Goal: Obtain resource: Download file/media

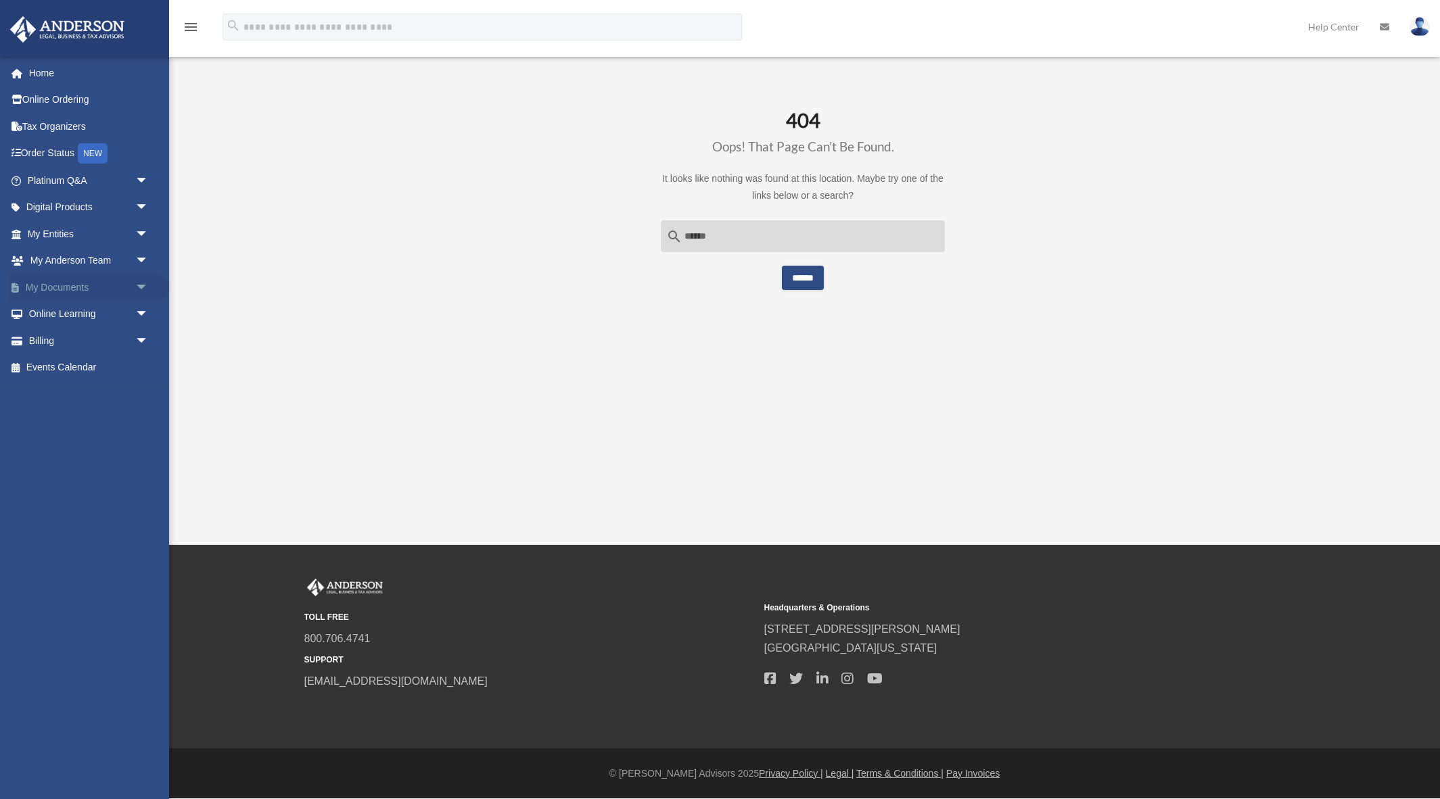
click at [135, 287] on span "arrow_drop_down" at bounding box center [148, 288] width 27 height 28
drag, startPoint x: 103, startPoint y: 366, endPoint x: 136, endPoint y: 368, distance: 32.5
click at [103, 366] on link "Forms Library" at bounding box center [94, 367] width 150 height 27
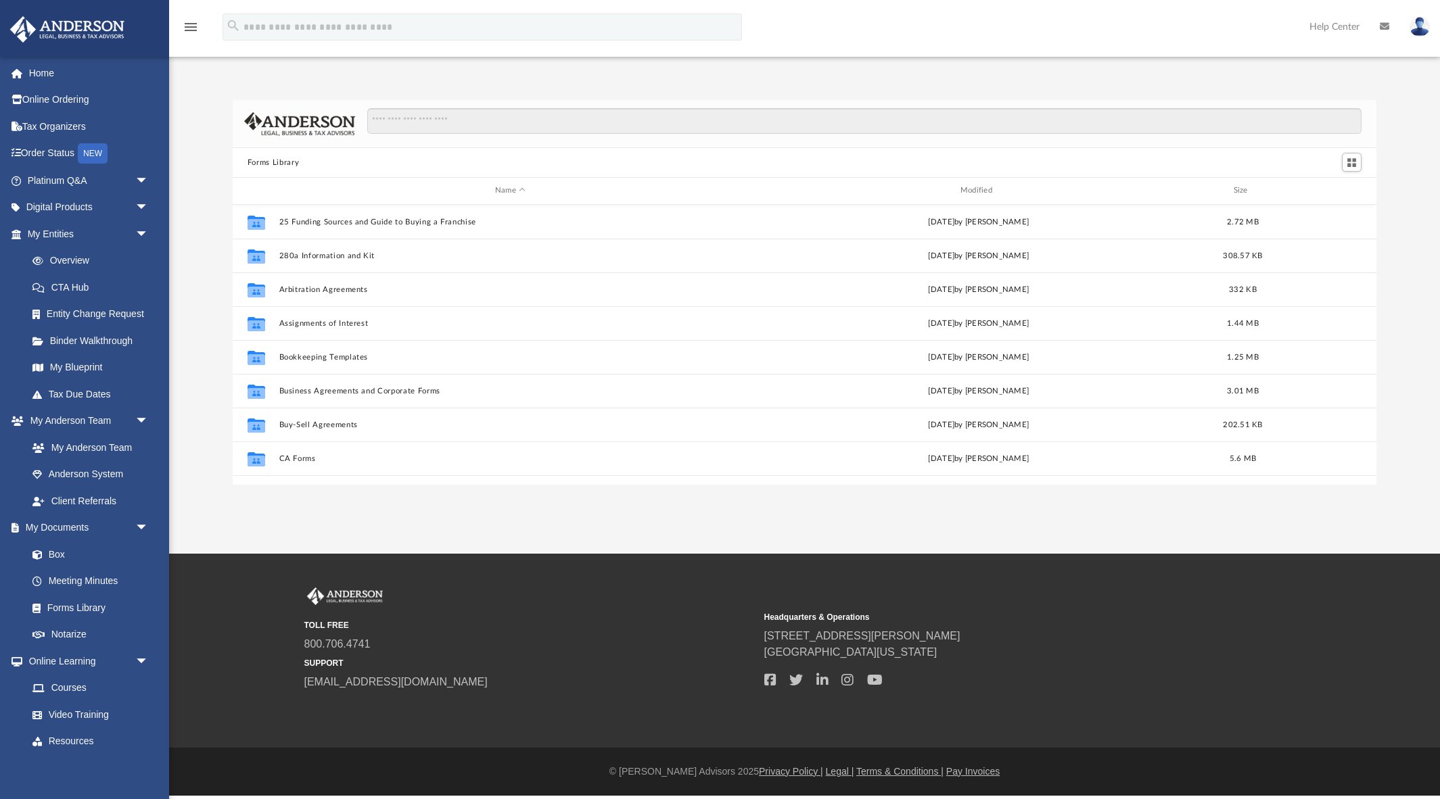
scroll to position [307, 1144]
click at [339, 329] on div "Collaborated Folder Assignments of Interest [DATE] by [PERSON_NAME] 1.44 MB" at bounding box center [805, 323] width 1144 height 34
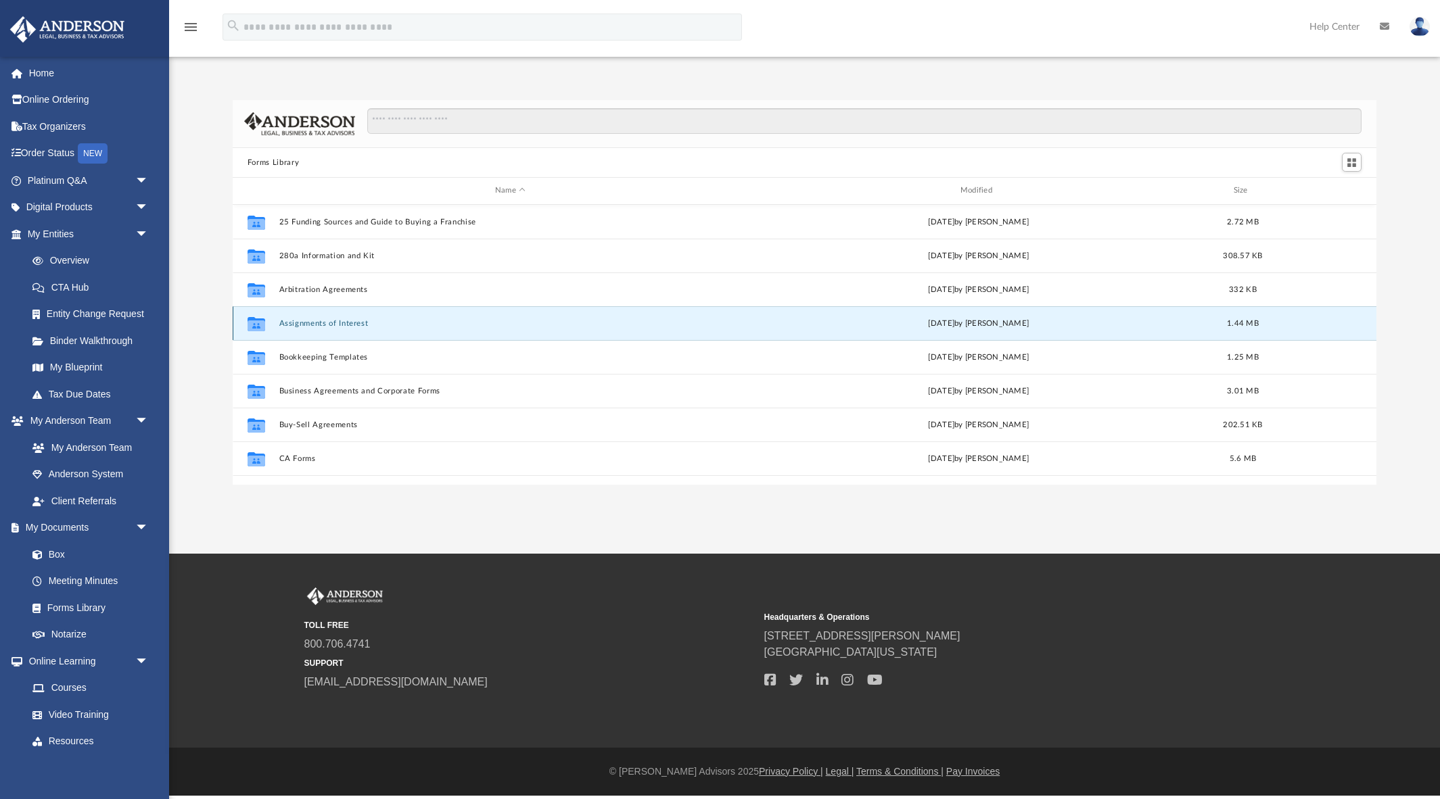
click at [338, 325] on button "Assignments of Interest" at bounding box center [510, 323] width 463 height 9
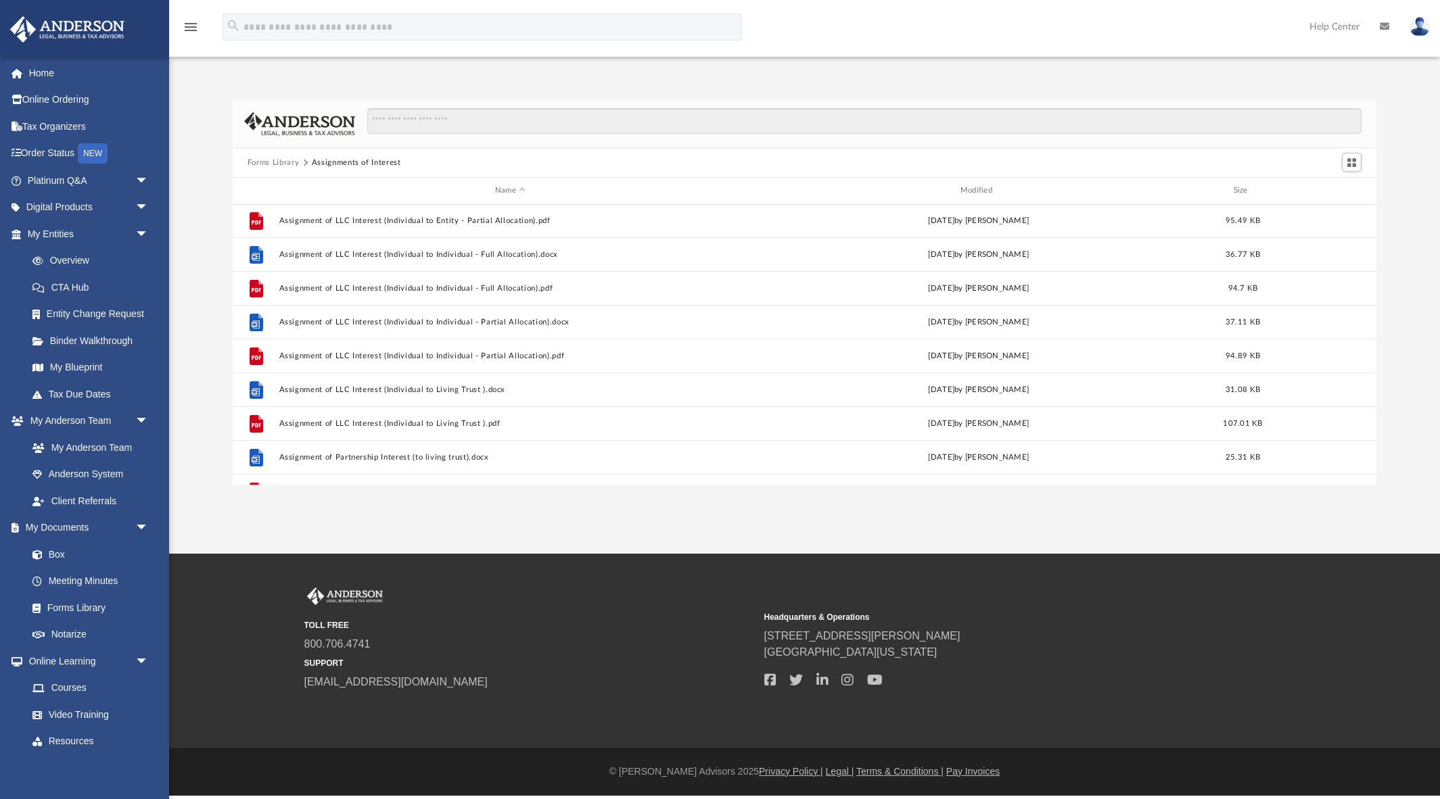
scroll to position [442, 0]
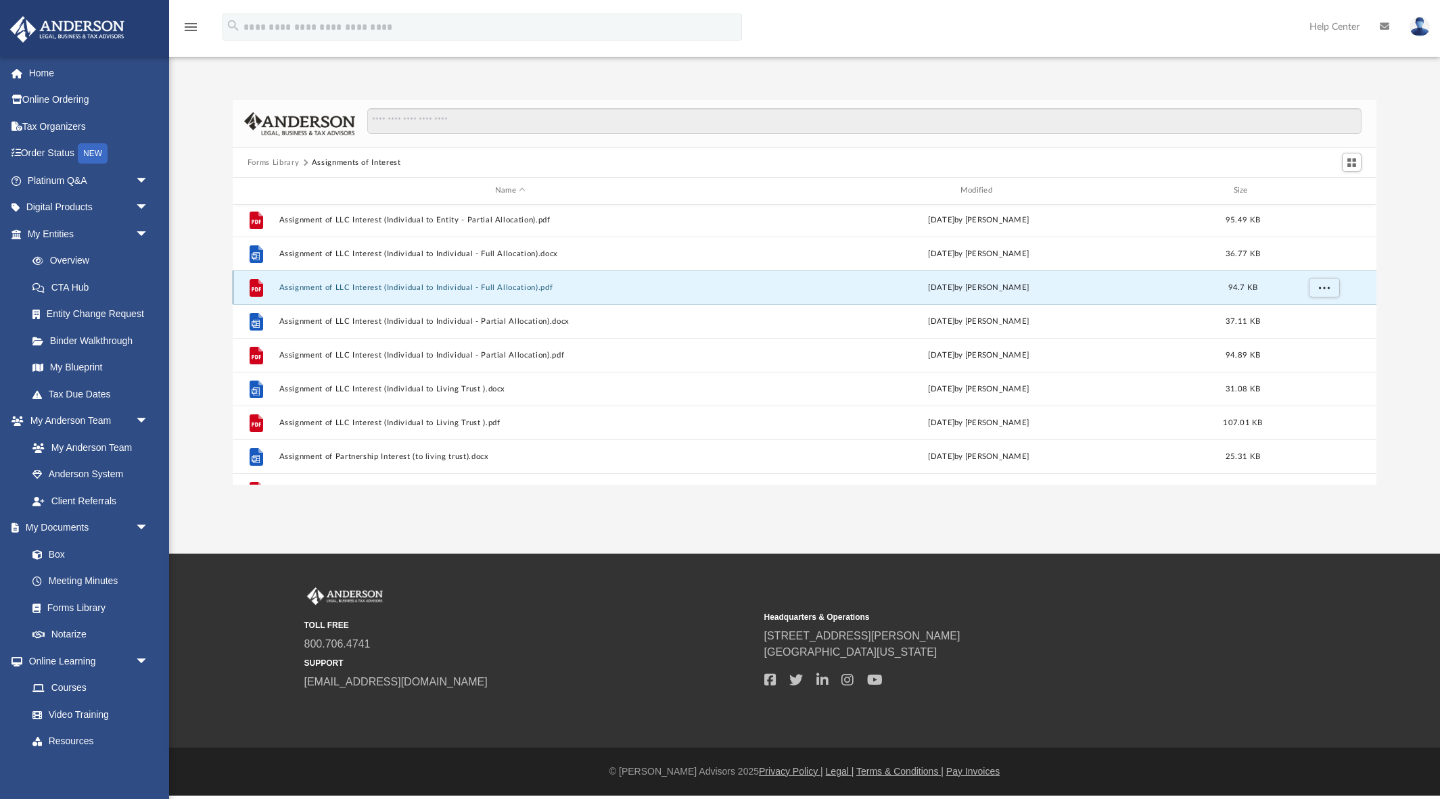
click at [428, 285] on button "Assignment of LLC Interest (Individual to Individual - Full Allocation).pdf" at bounding box center [510, 287] width 463 height 9
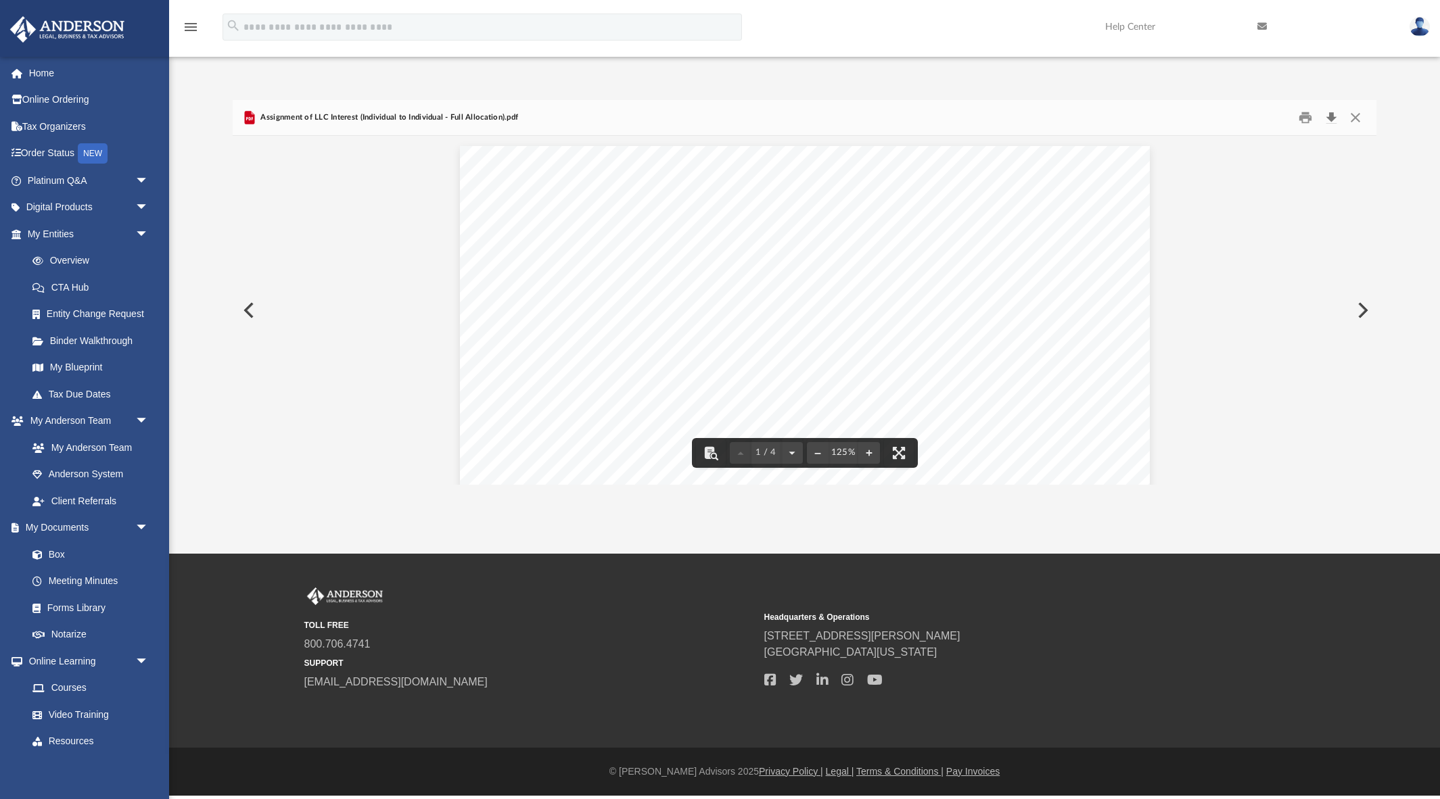
click at [1330, 114] on button "Download" at bounding box center [1331, 118] width 24 height 21
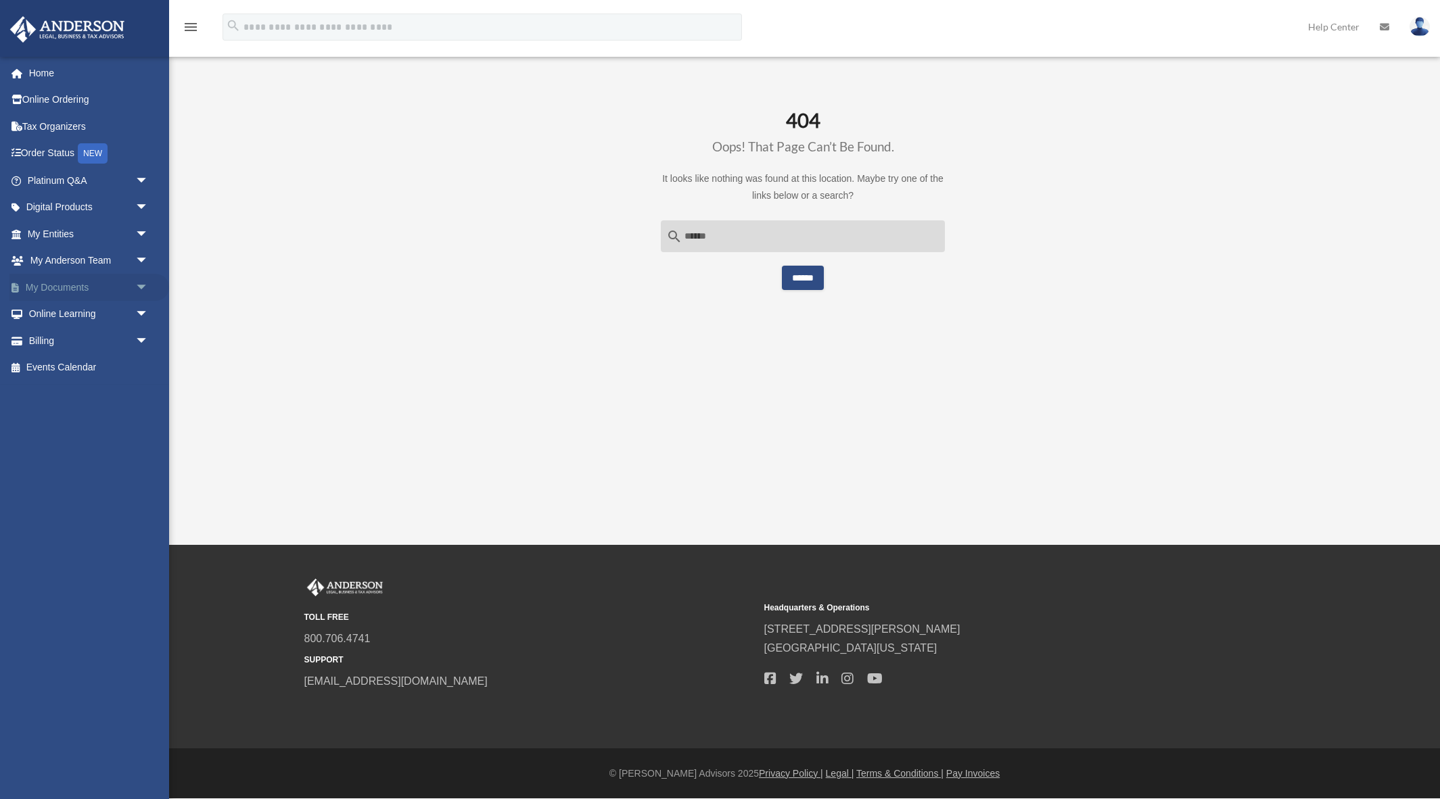
click at [137, 291] on span "arrow_drop_down" at bounding box center [148, 288] width 27 height 28
drag, startPoint x: 87, startPoint y: 367, endPoint x: 131, endPoint y: 365, distance: 43.3
click at [87, 367] on link "Forms Library" at bounding box center [94, 367] width 150 height 27
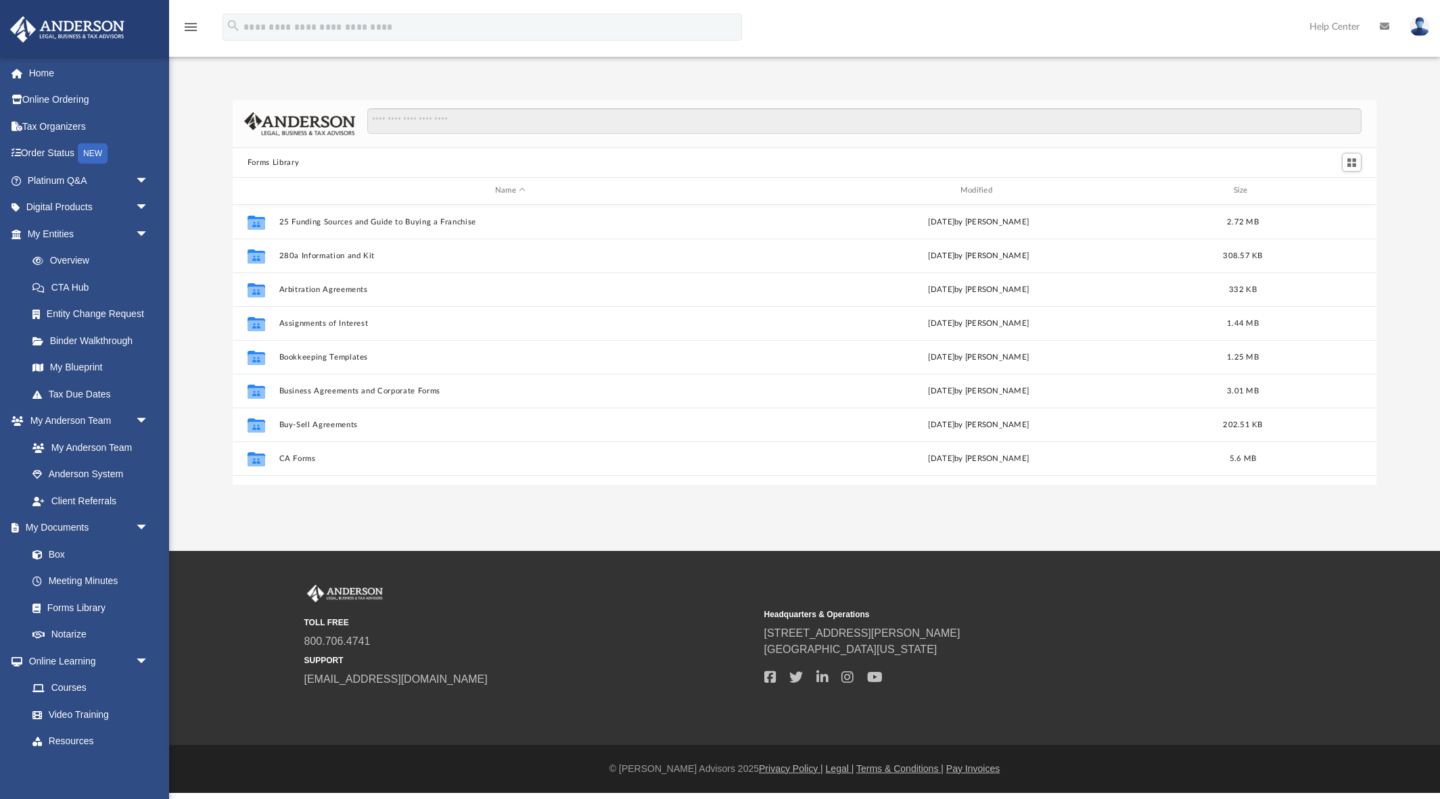
scroll to position [307, 1144]
click at [331, 325] on button "Assignments of Interest" at bounding box center [510, 323] width 463 height 9
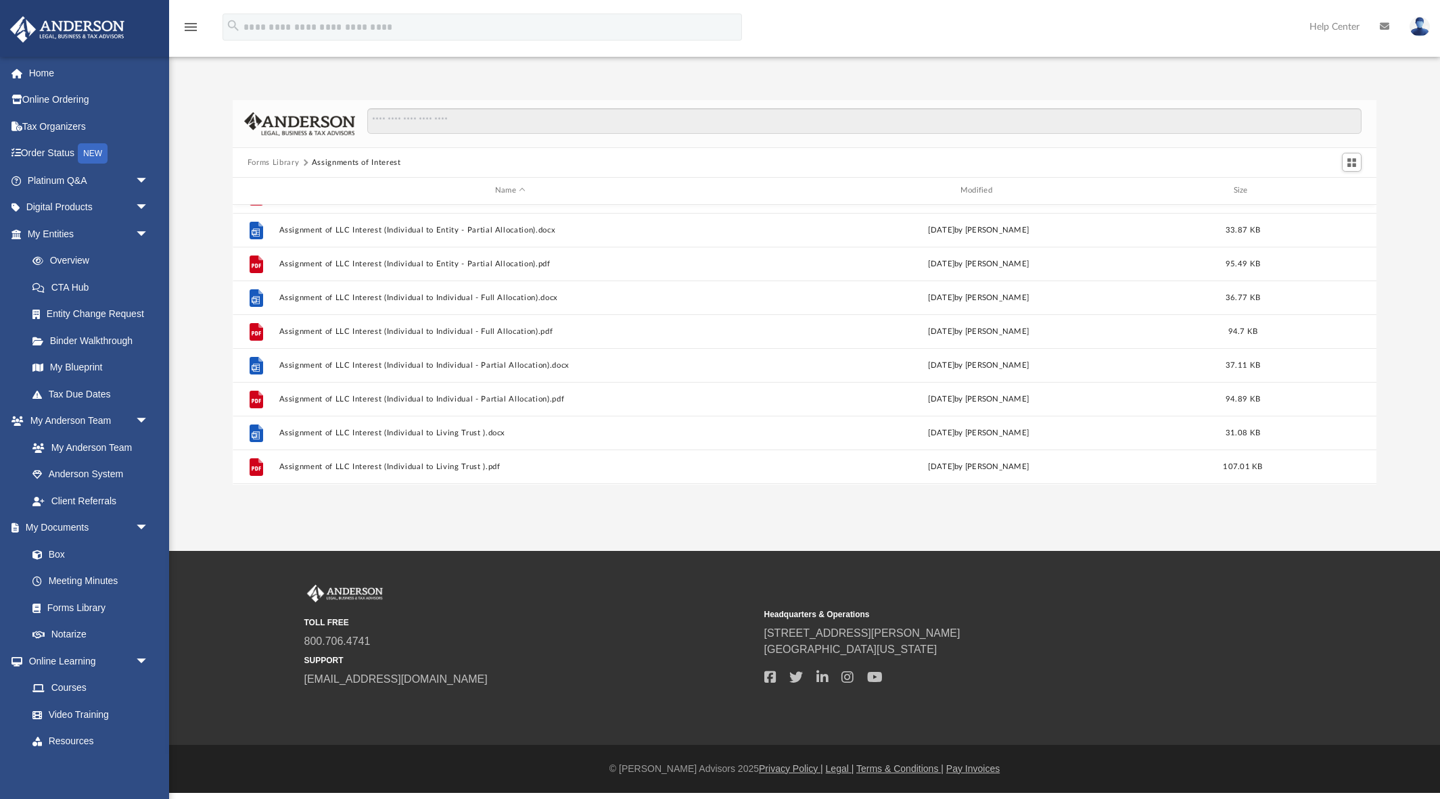
scroll to position [399, 0]
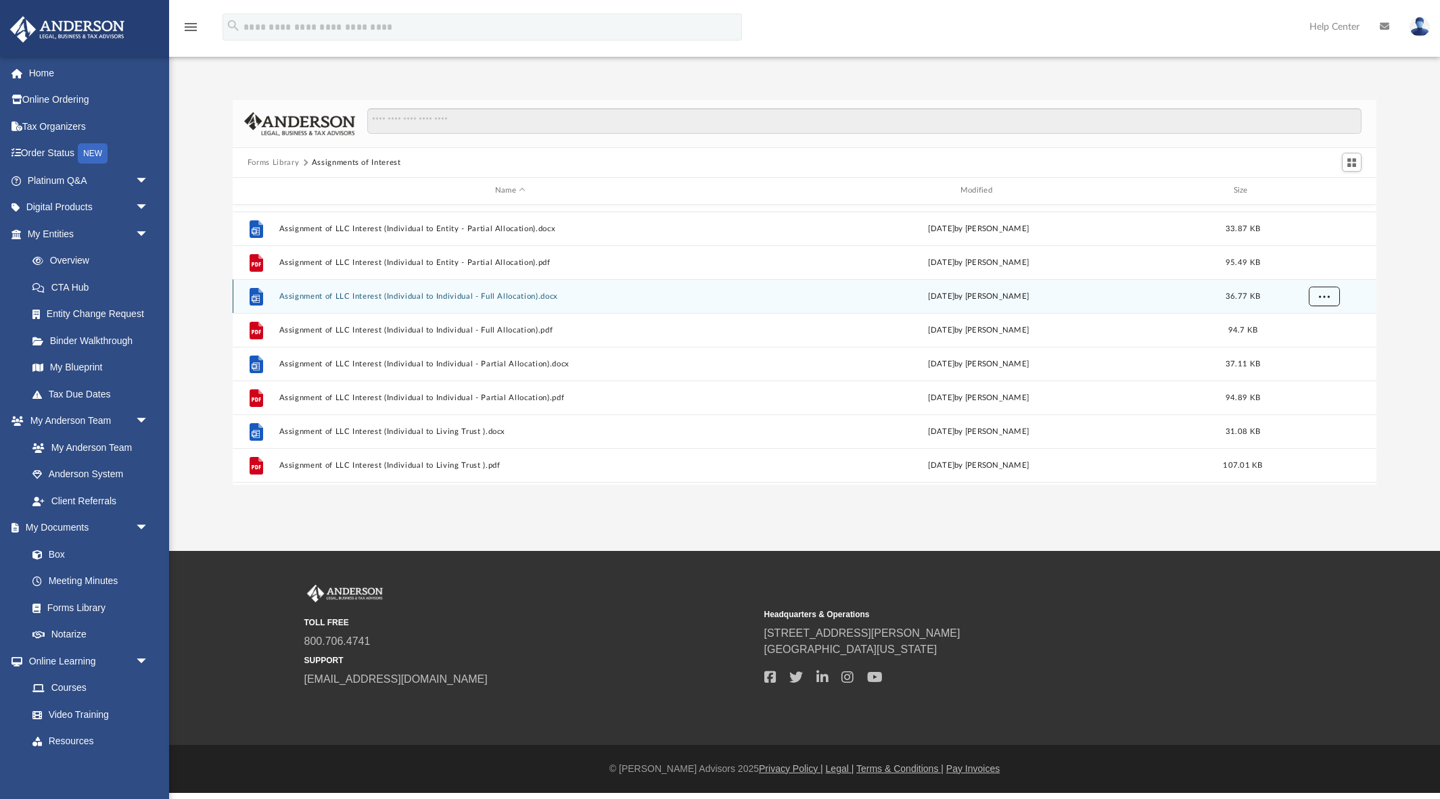
click at [1329, 292] on span "More options" at bounding box center [1324, 295] width 11 height 7
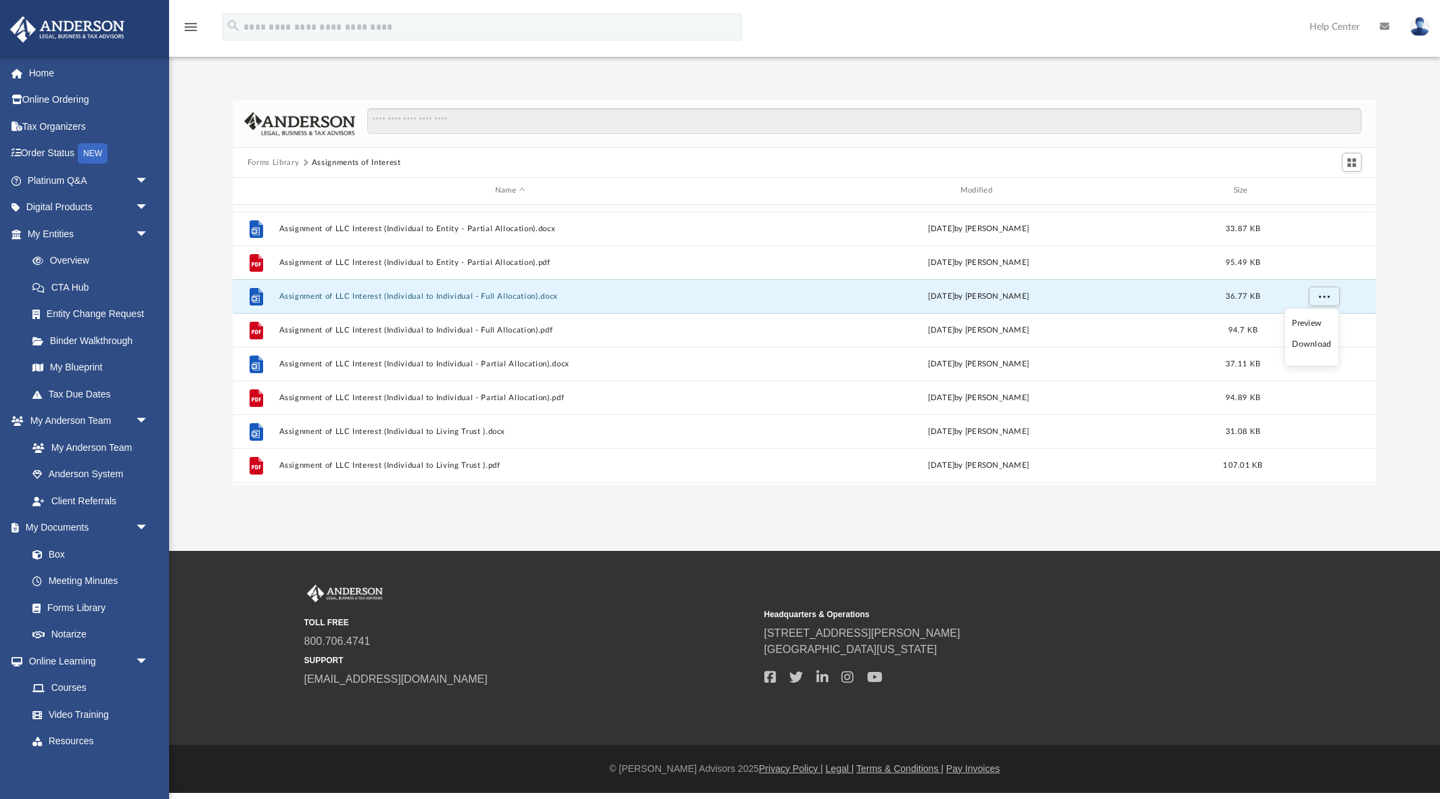
click at [1307, 345] on li "Download" at bounding box center [1311, 344] width 39 height 14
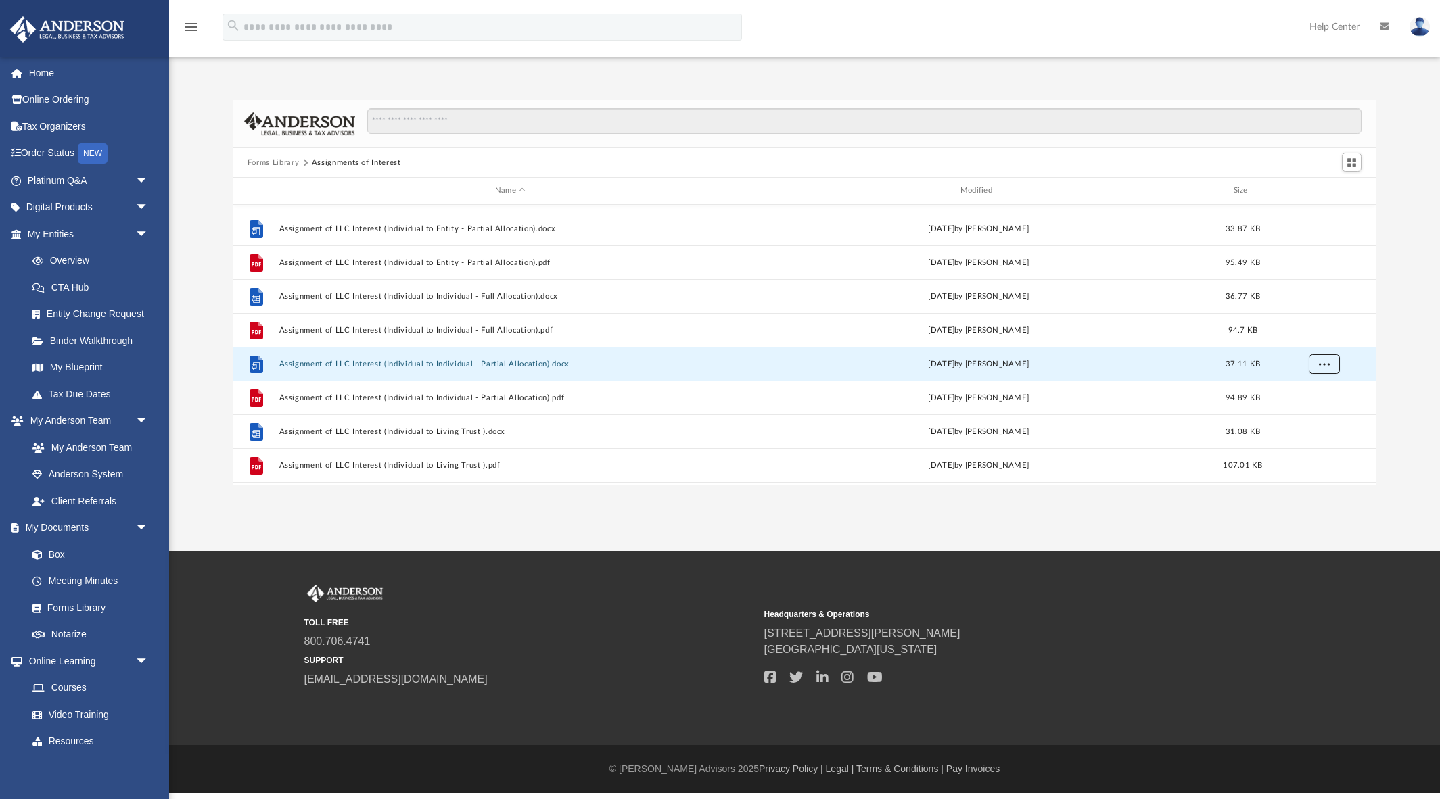
click at [1326, 360] on span "More options" at bounding box center [1324, 363] width 11 height 7
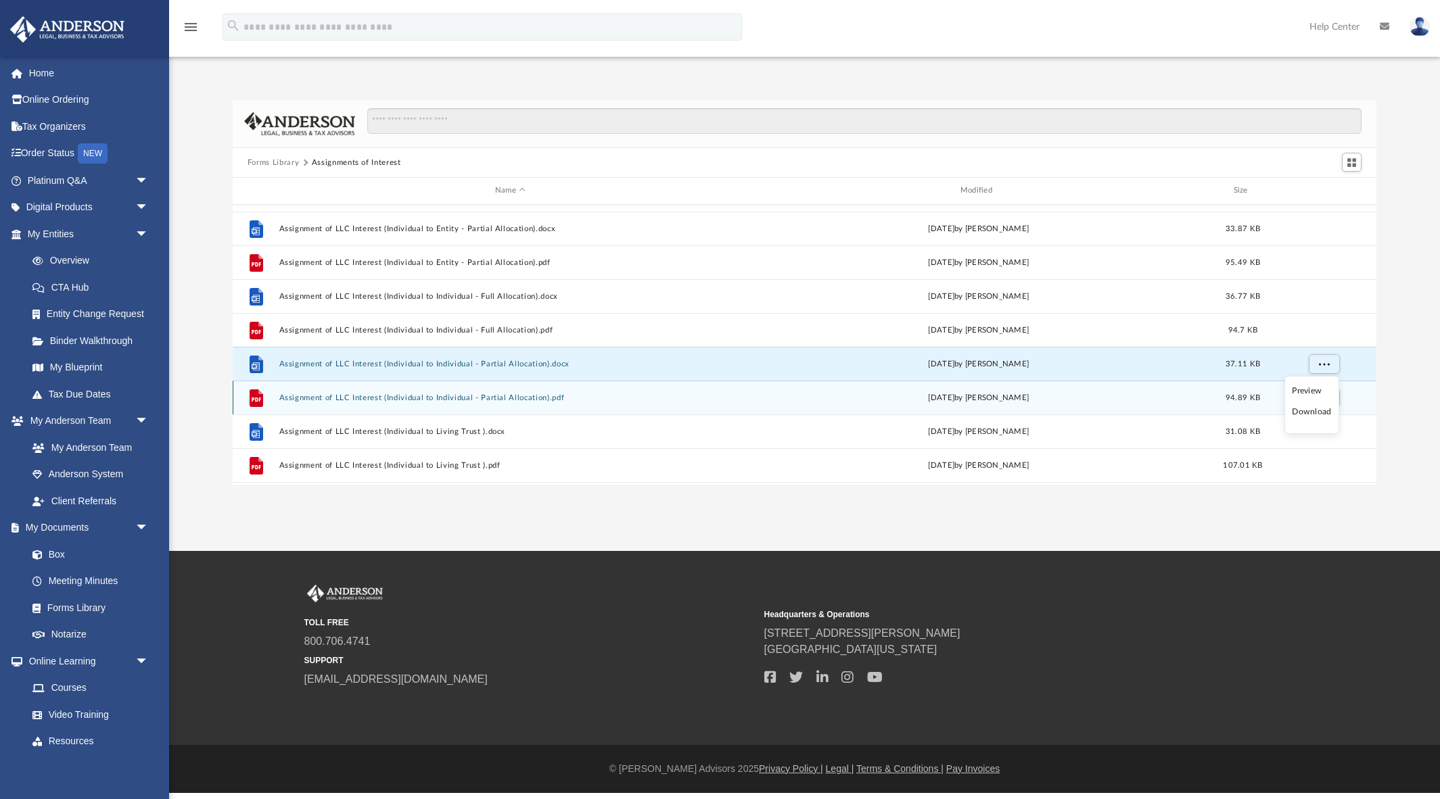
click at [1313, 411] on li "Download" at bounding box center [1311, 412] width 39 height 14
click at [1327, 399] on span "More options" at bounding box center [1324, 397] width 11 height 7
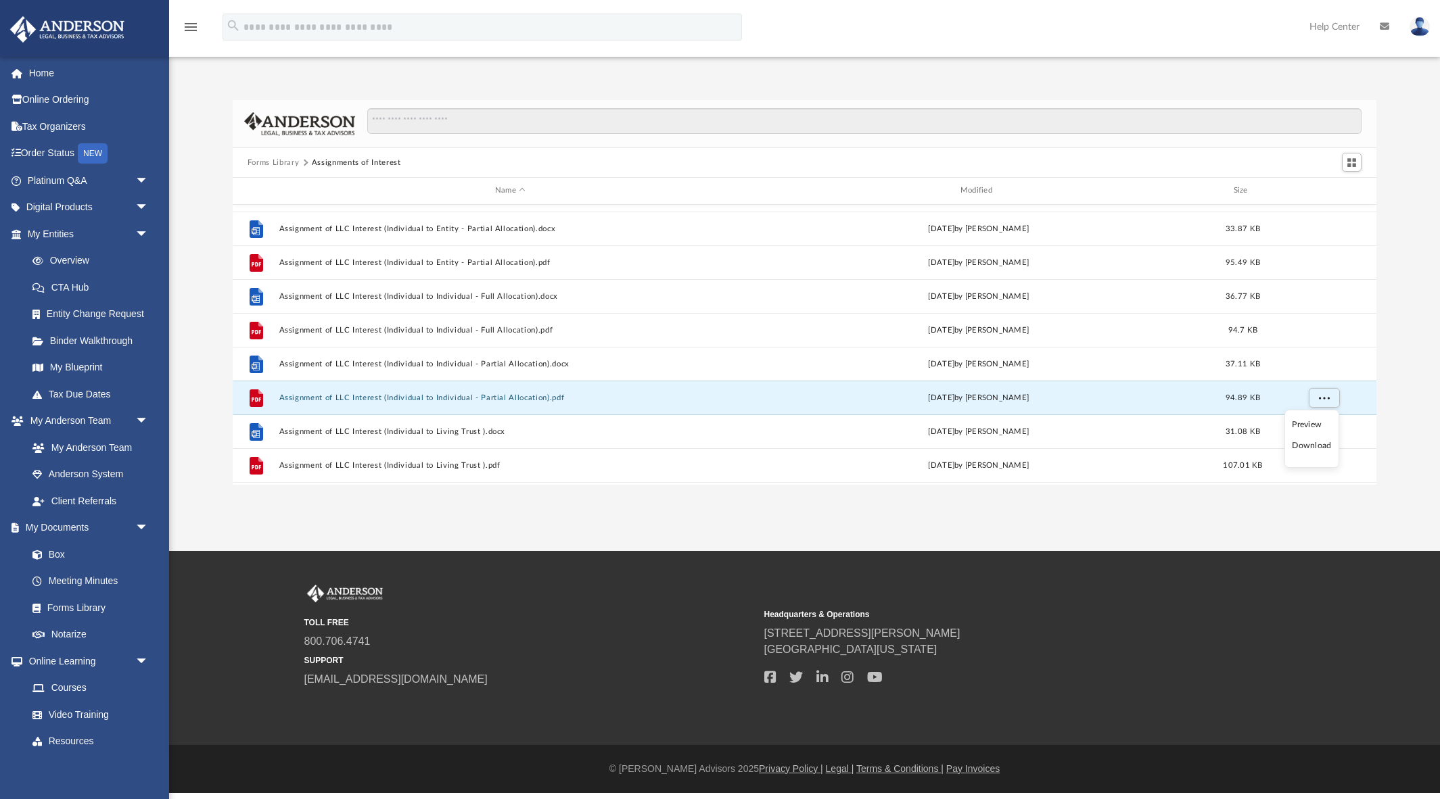
click at [1305, 448] on li "Download" at bounding box center [1311, 446] width 39 height 14
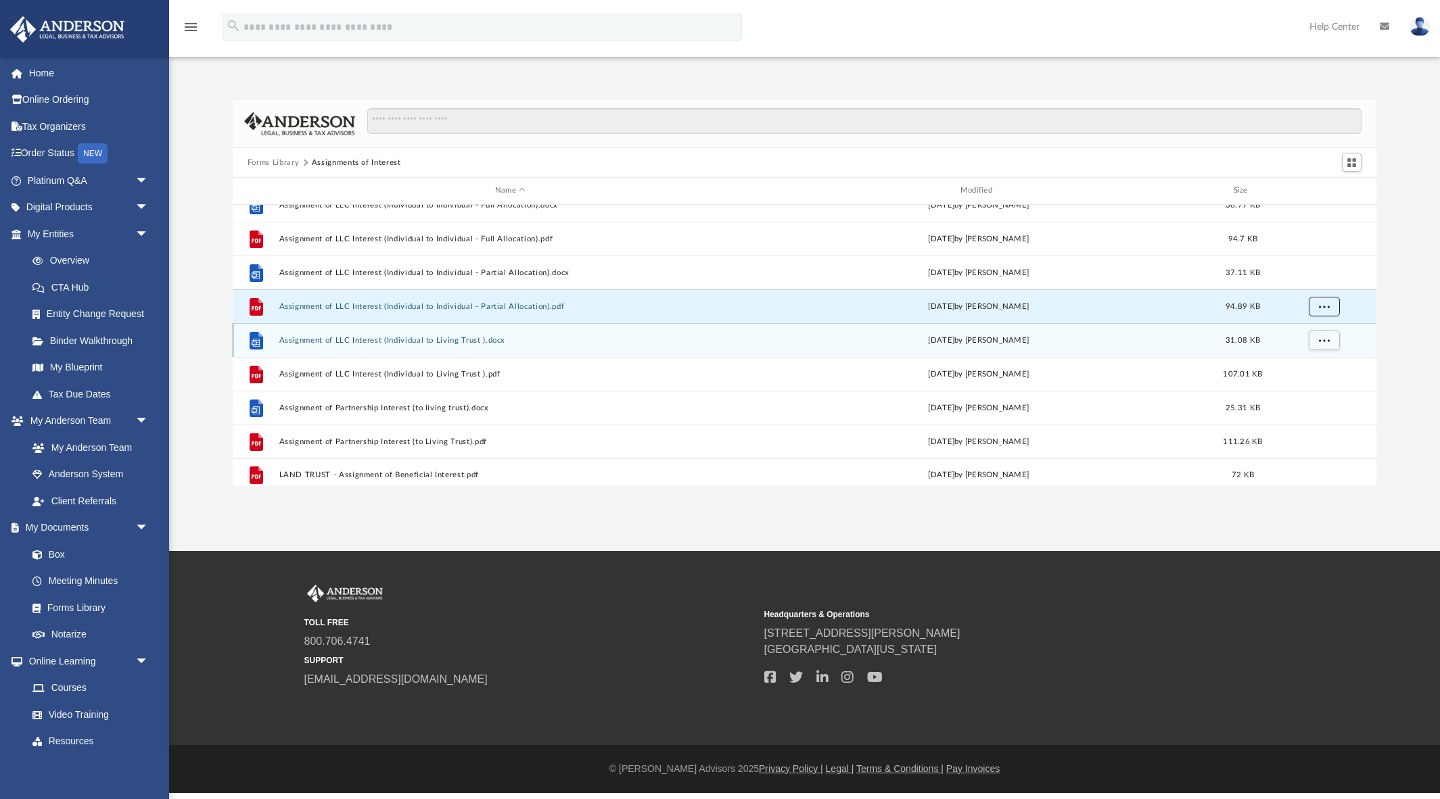
scroll to position [492, 0]
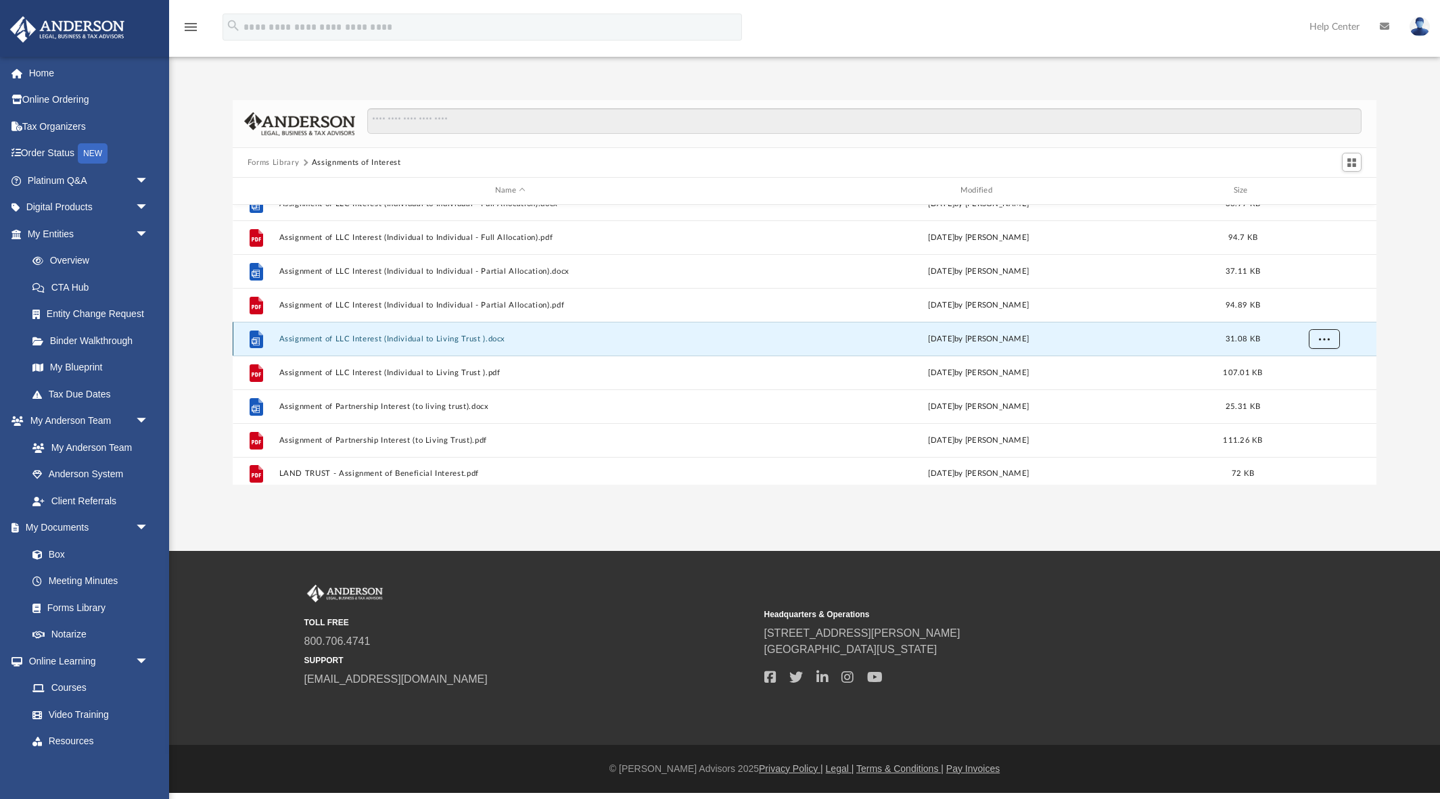
click at [1324, 339] on span "More options" at bounding box center [1324, 338] width 11 height 7
click at [1316, 388] on li "Download" at bounding box center [1311, 387] width 39 height 14
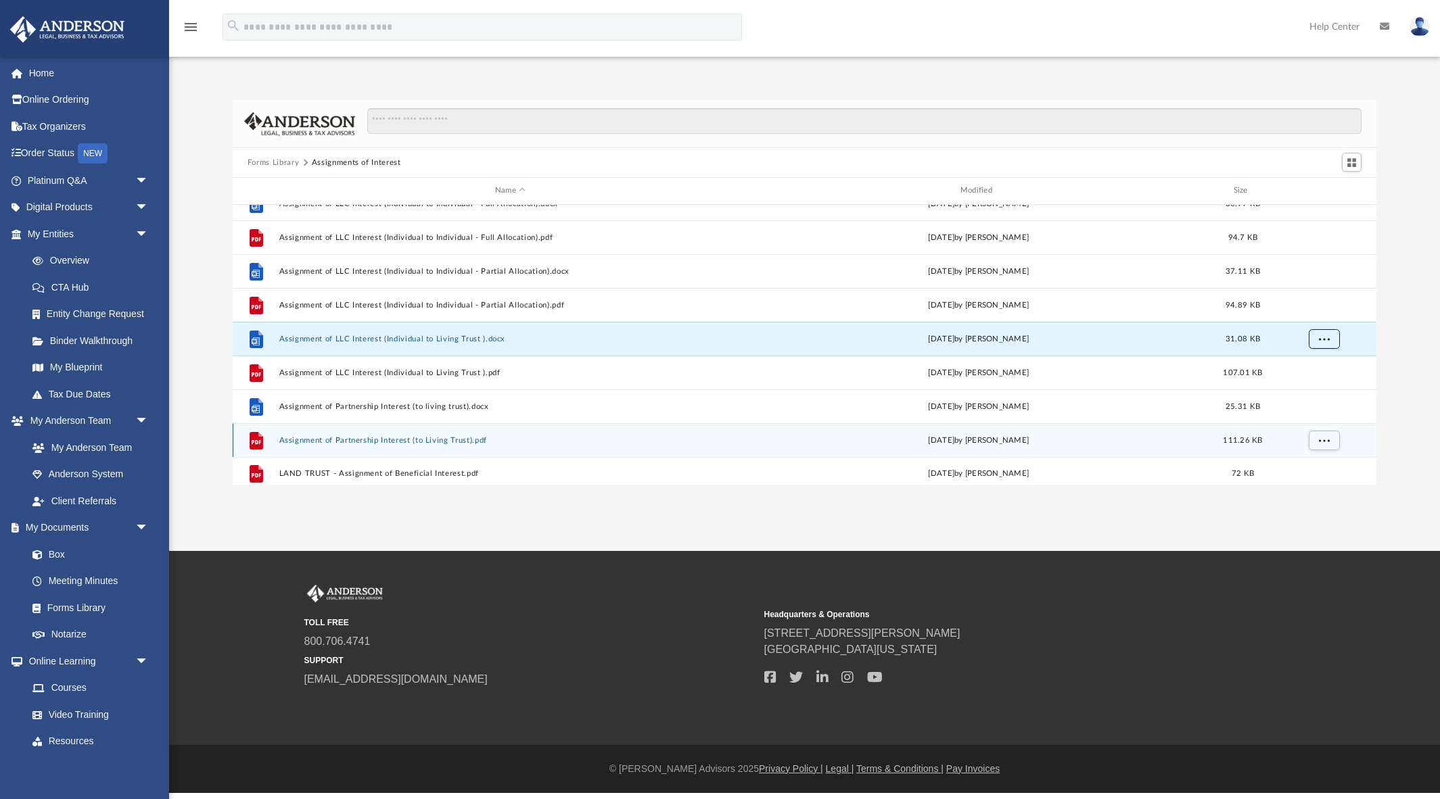
scroll to position [497, 0]
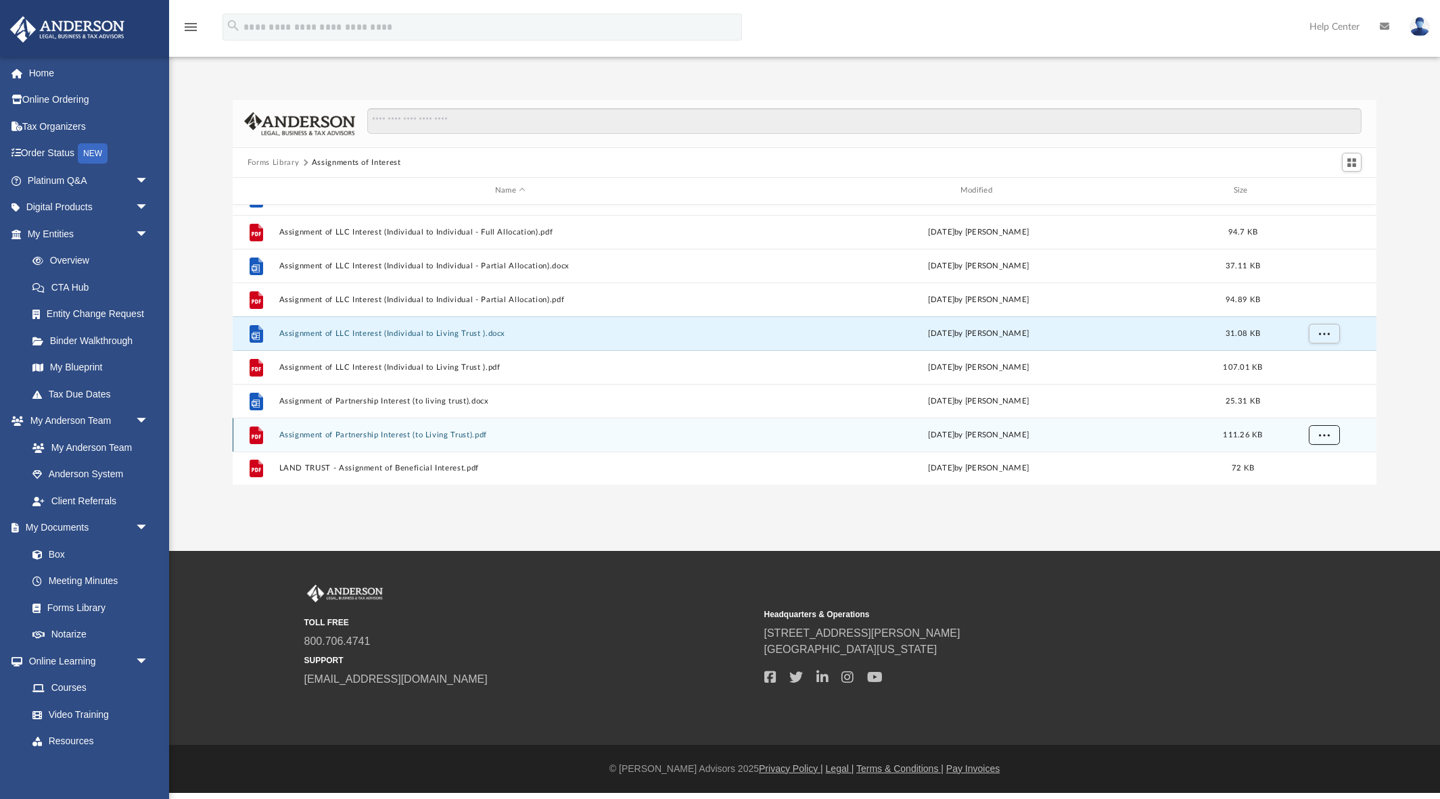
click at [1325, 437] on span "More options" at bounding box center [1324, 434] width 11 height 7
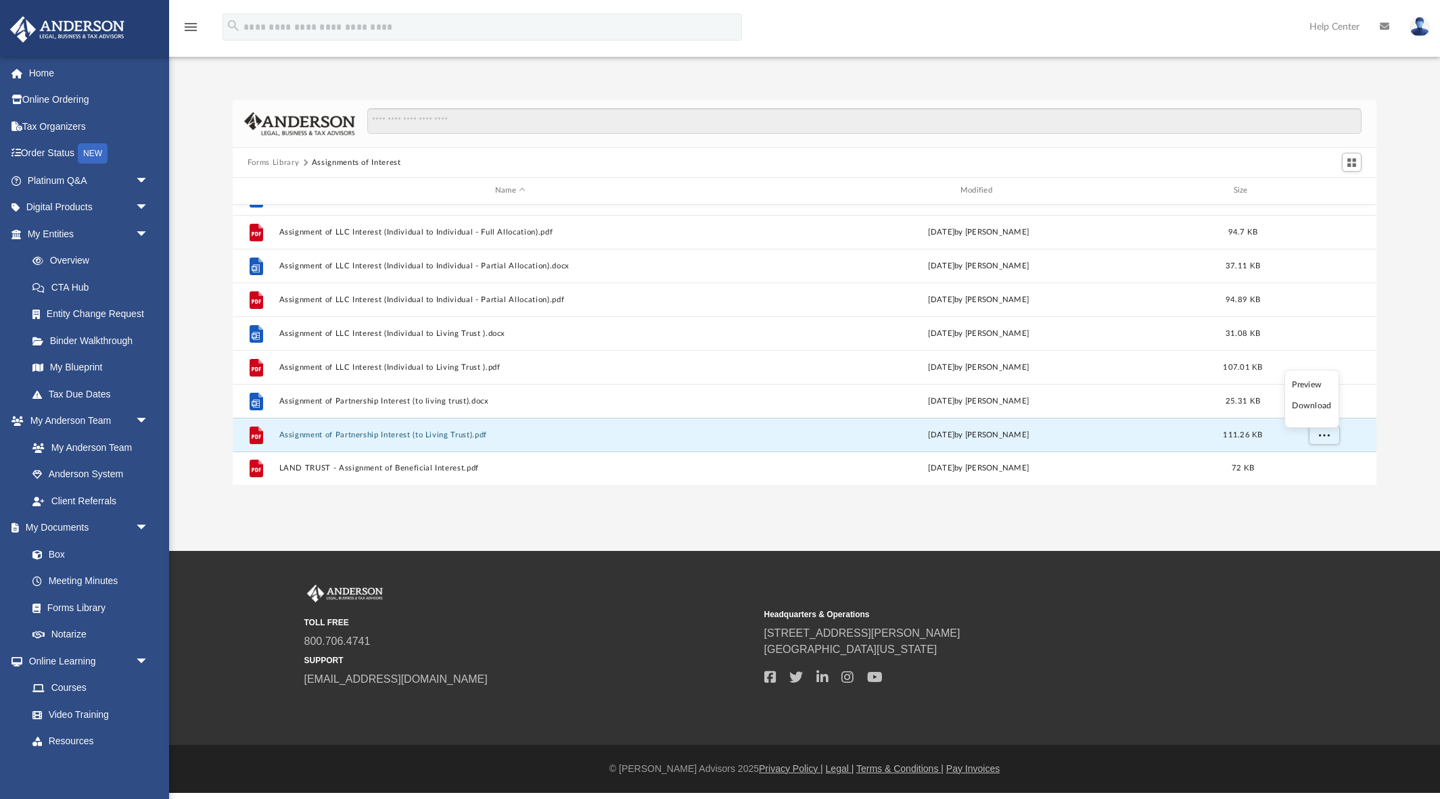
click at [1323, 406] on li "Download" at bounding box center [1311, 406] width 39 height 14
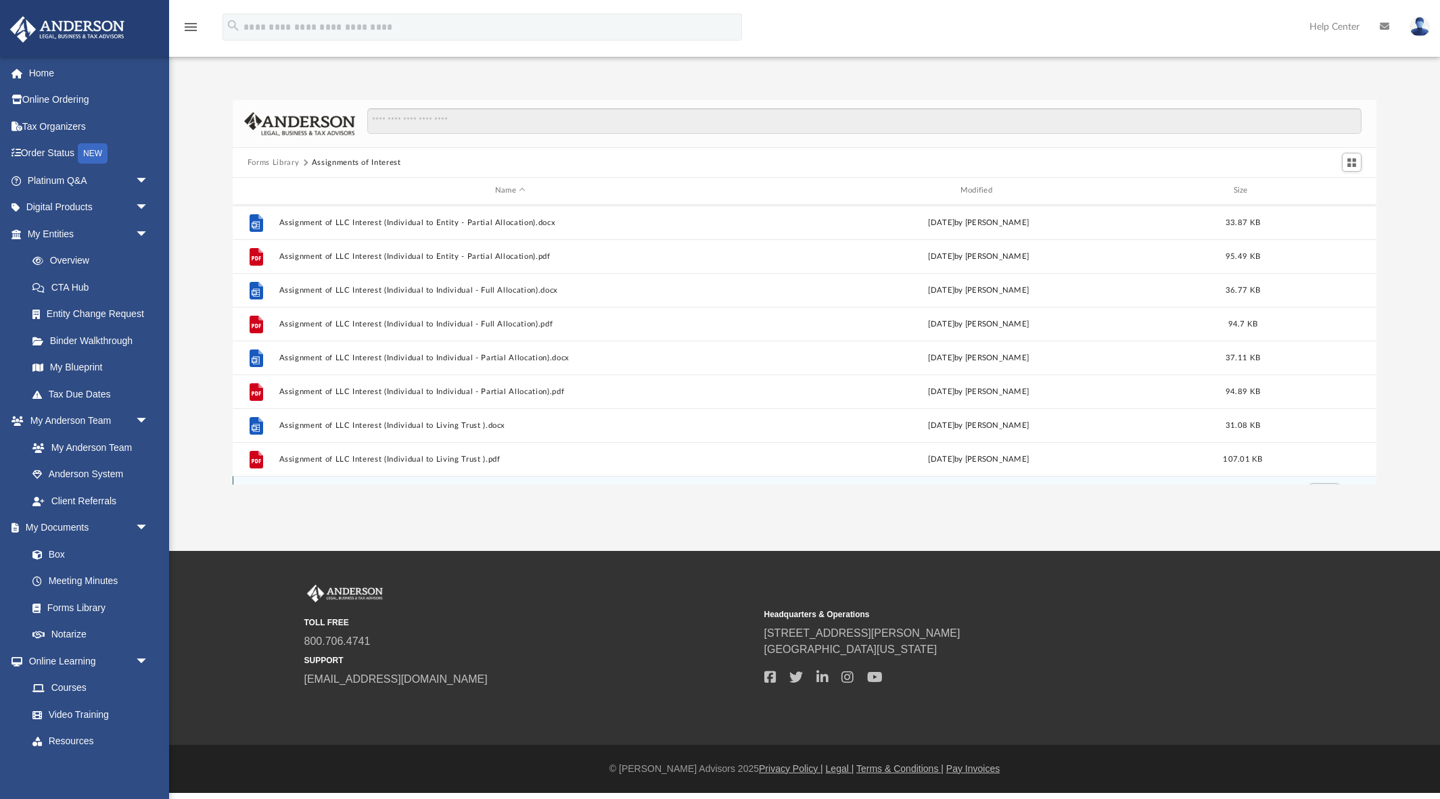
scroll to position [406, 0]
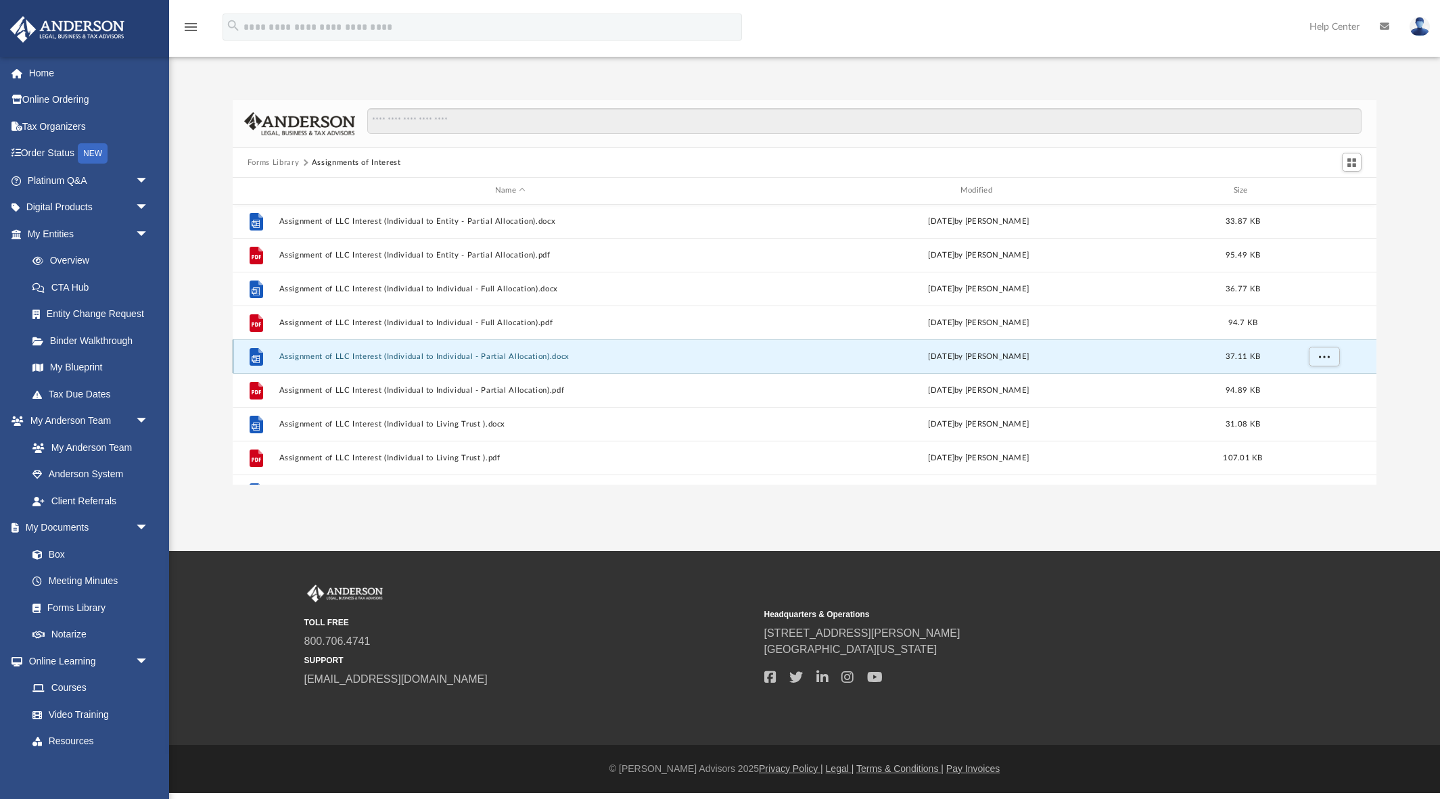
click at [445, 356] on button "Assignment of LLC Interest (Individual to Individual - Partial Allocation).docx" at bounding box center [510, 356] width 463 height 9
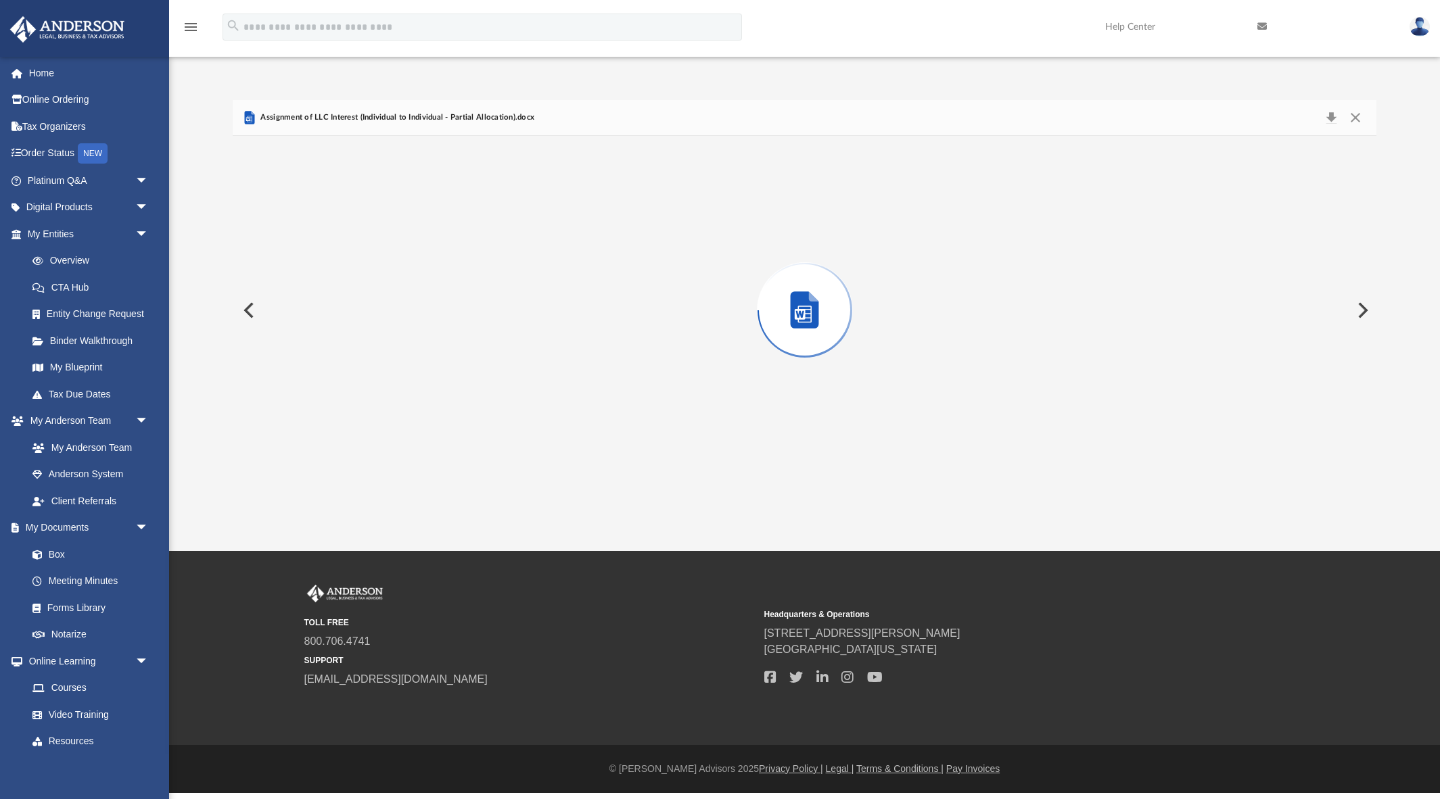
click at [445, 357] on div "Preview" at bounding box center [805, 310] width 1144 height 349
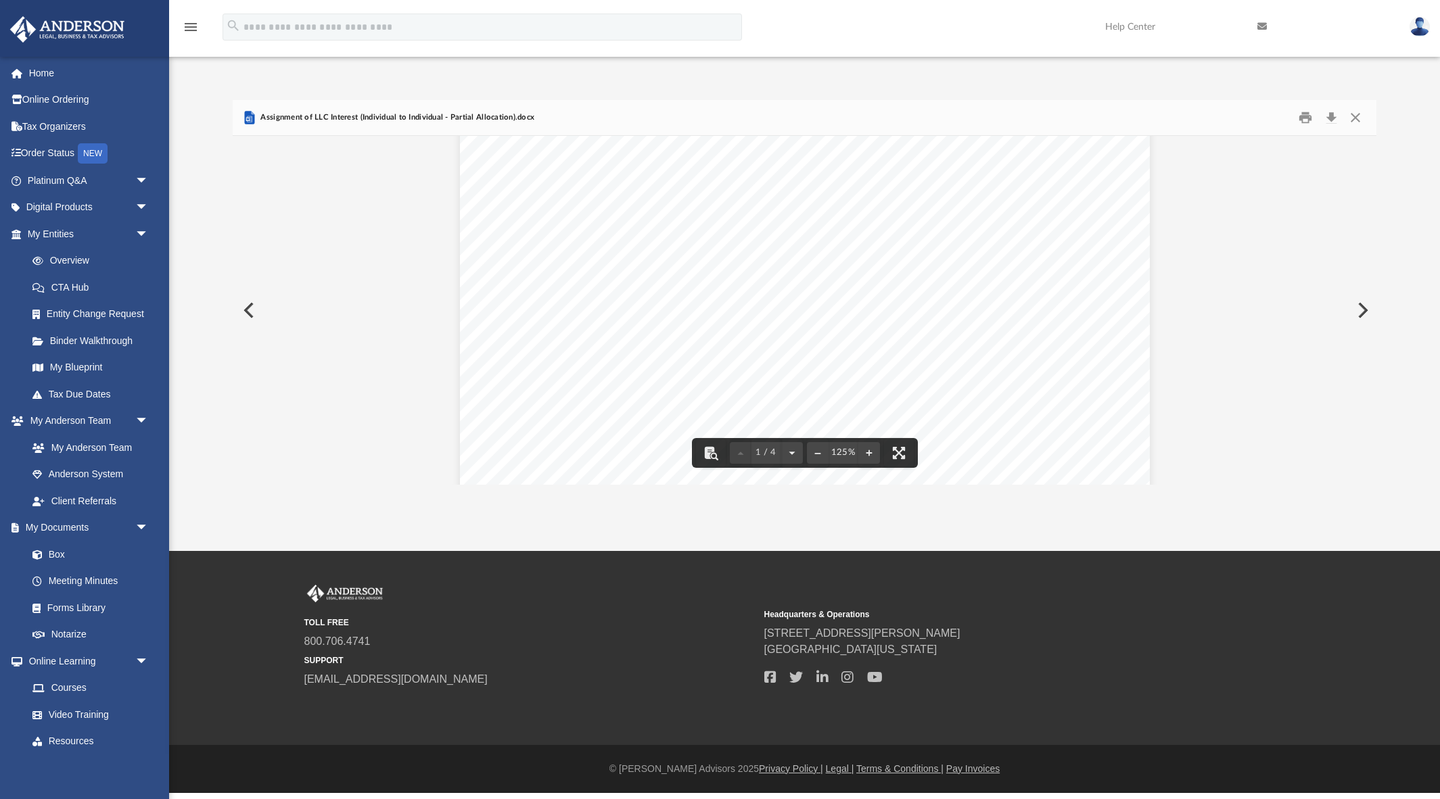
scroll to position [486, 0]
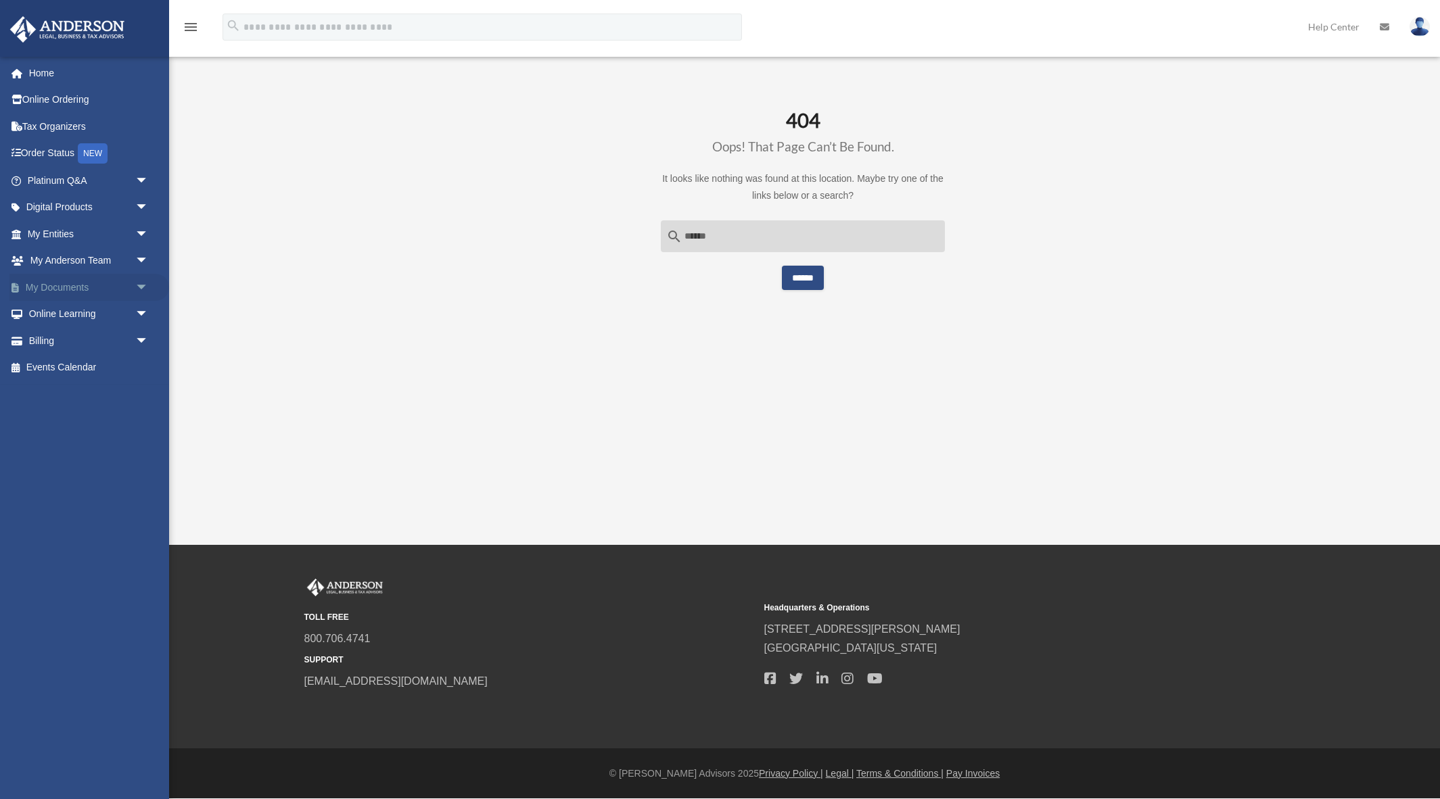
click at [142, 289] on span "arrow_drop_down" at bounding box center [148, 288] width 27 height 28
click at [102, 375] on link "Forms Library" at bounding box center [94, 367] width 150 height 27
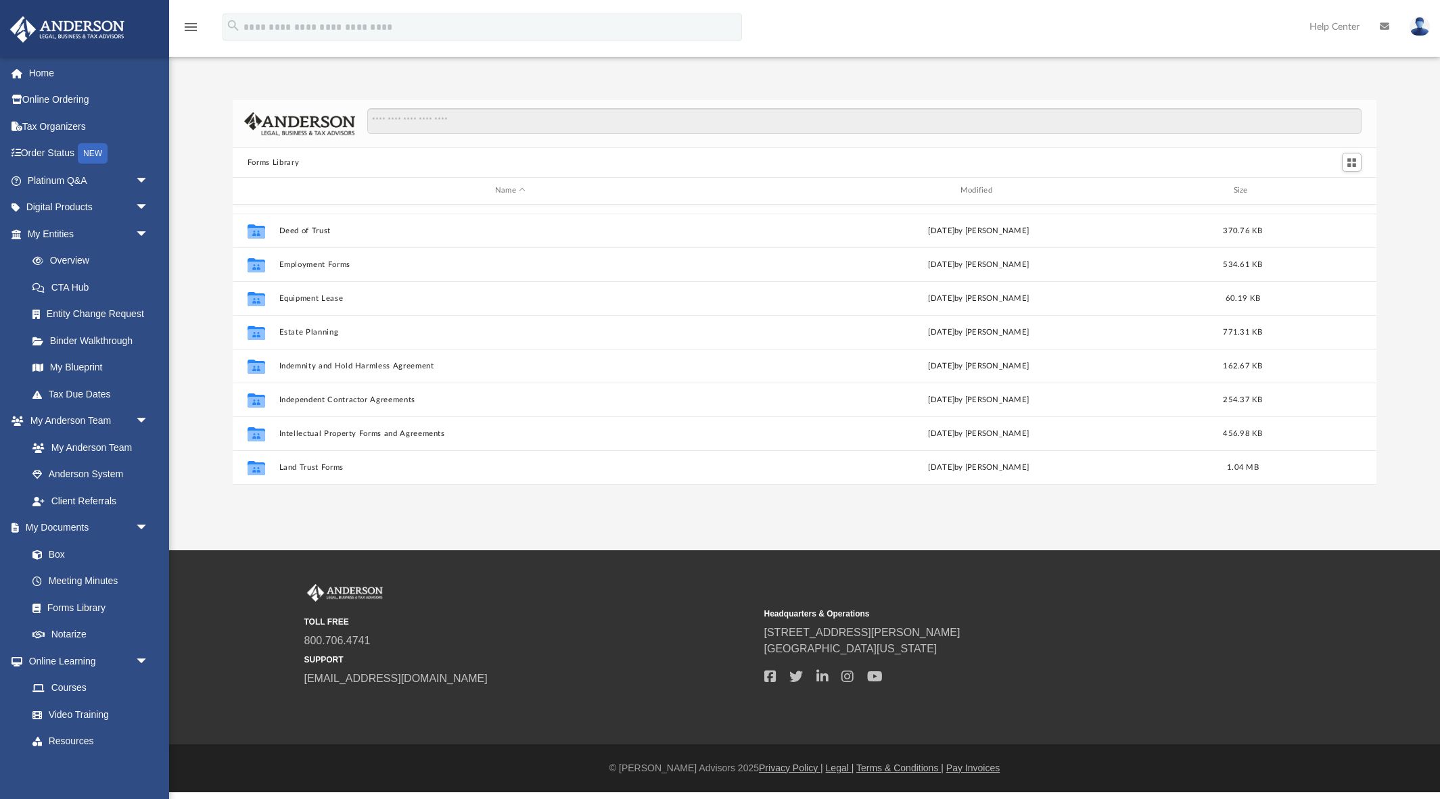
scroll to position [317, 0]
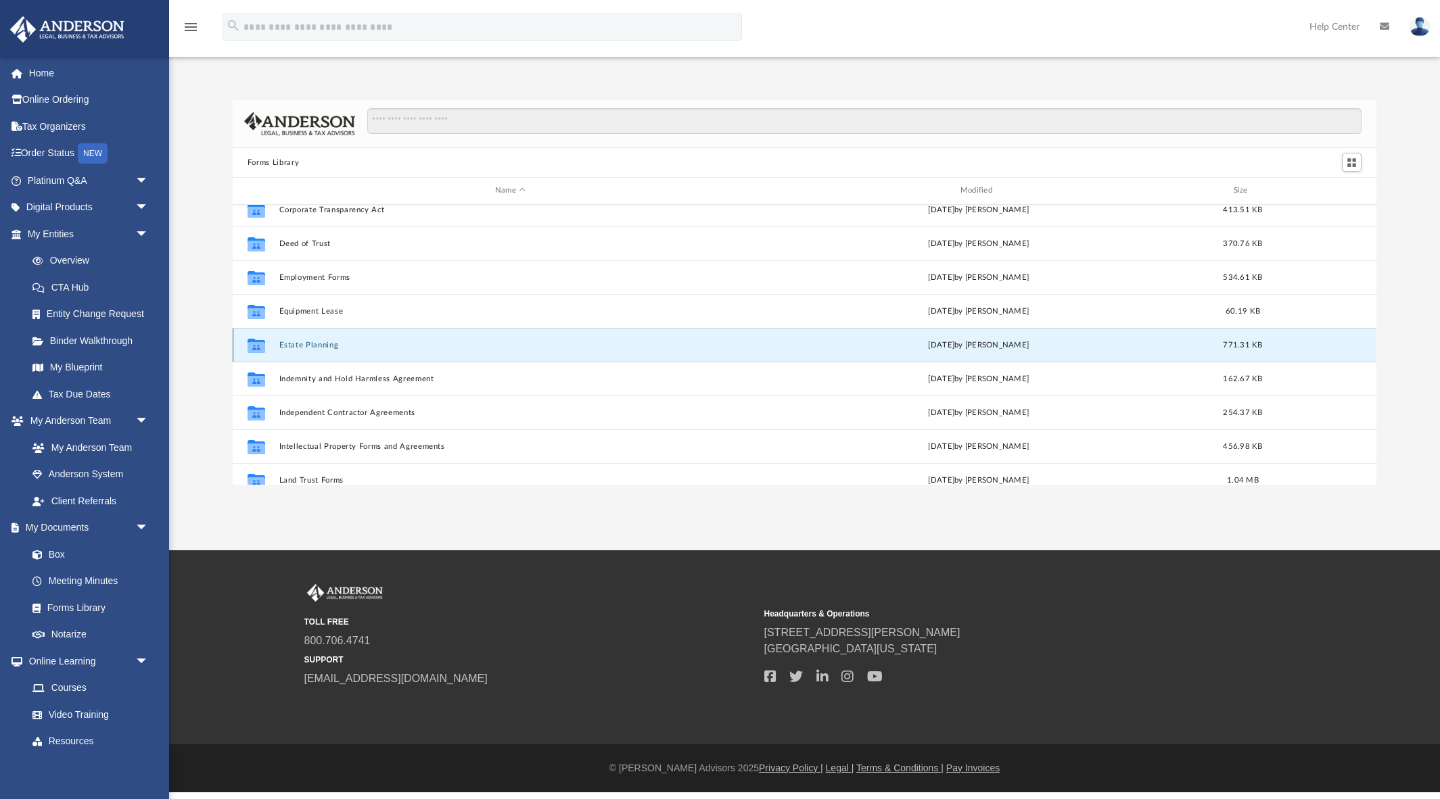
drag, startPoint x: 292, startPoint y: 344, endPoint x: 298, endPoint y: 348, distance: 7.0
click at [292, 344] on button "Estate Planning" at bounding box center [510, 345] width 463 height 9
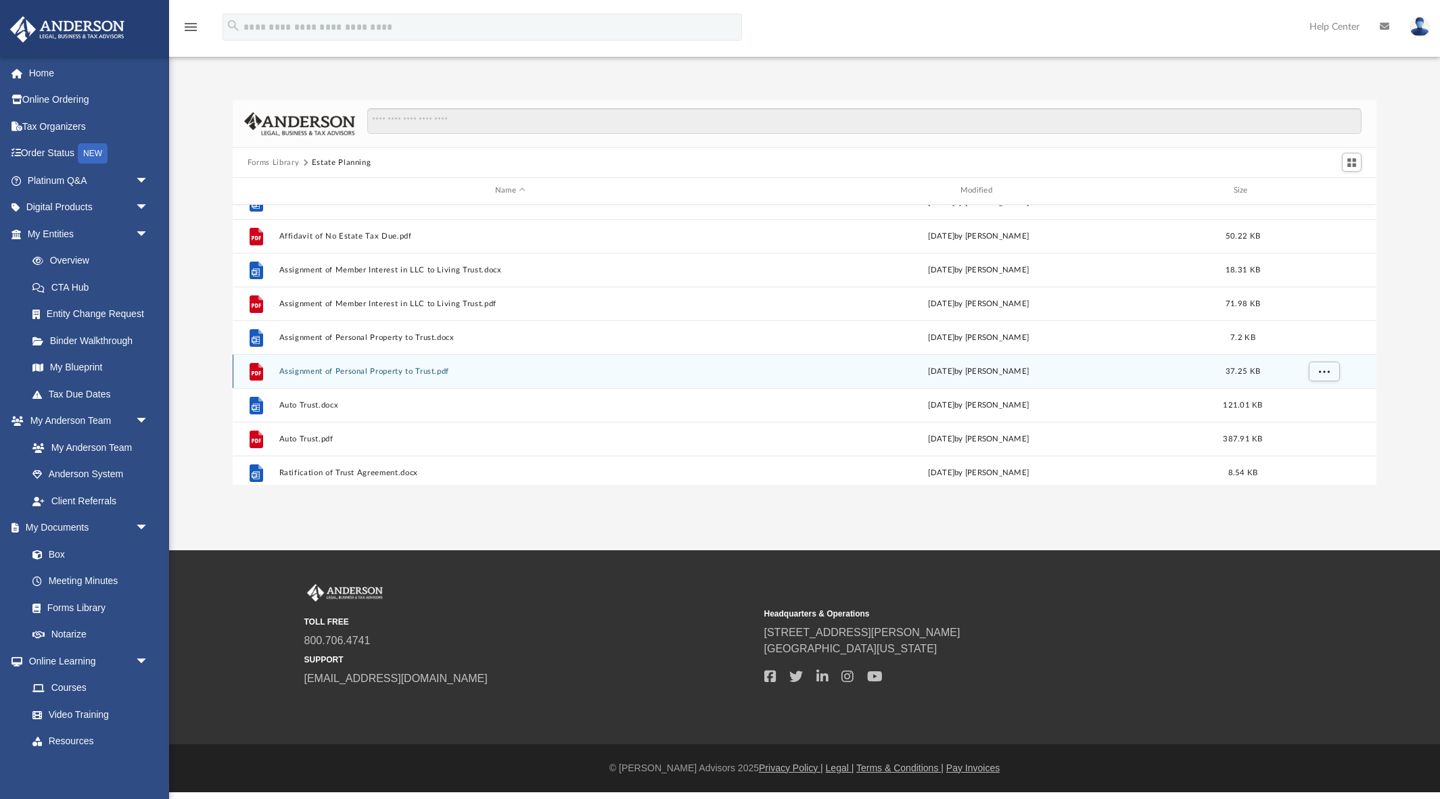
scroll to position [0, 0]
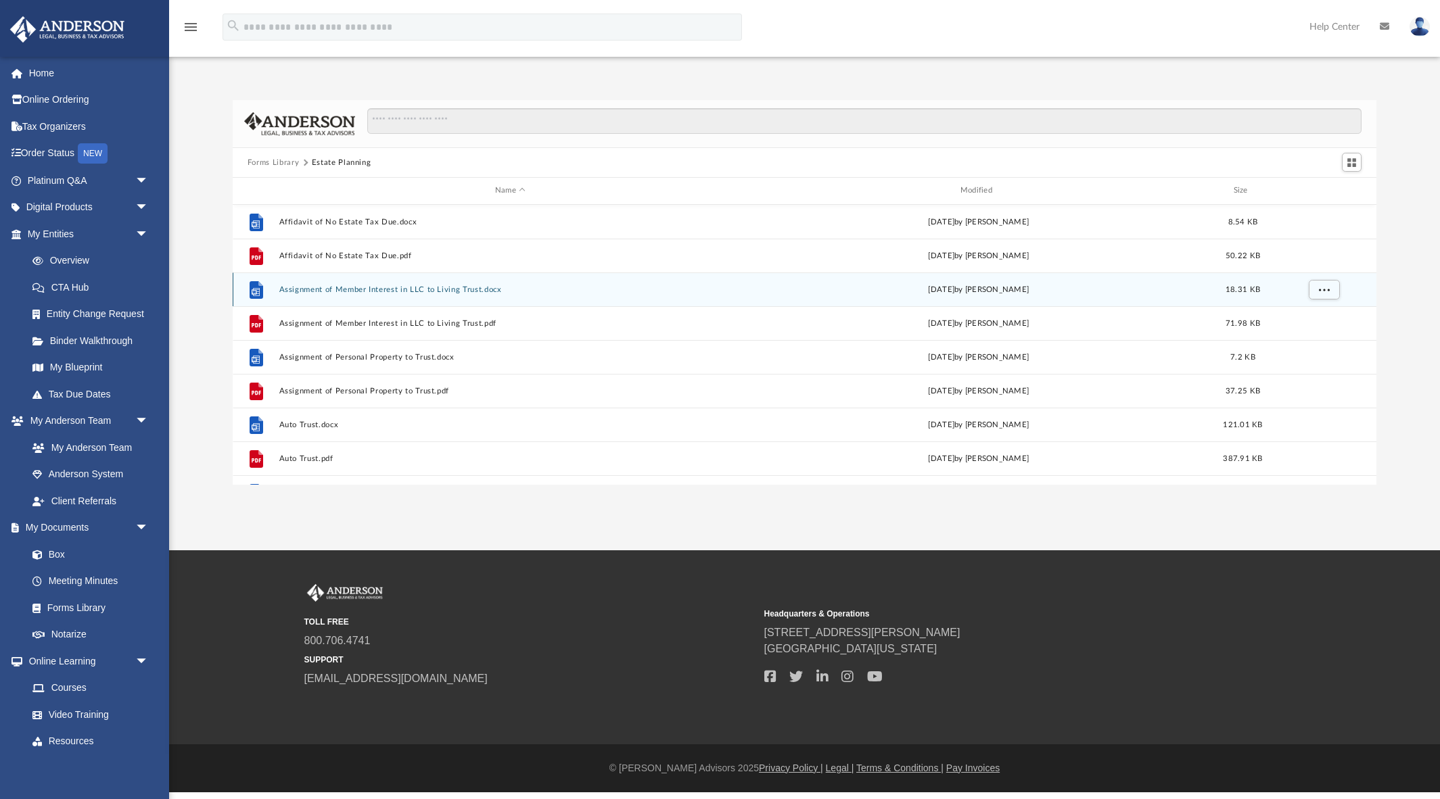
click at [447, 289] on button "Assignment of Member Interest in LLC to Living Trust.docx" at bounding box center [510, 289] width 463 height 9
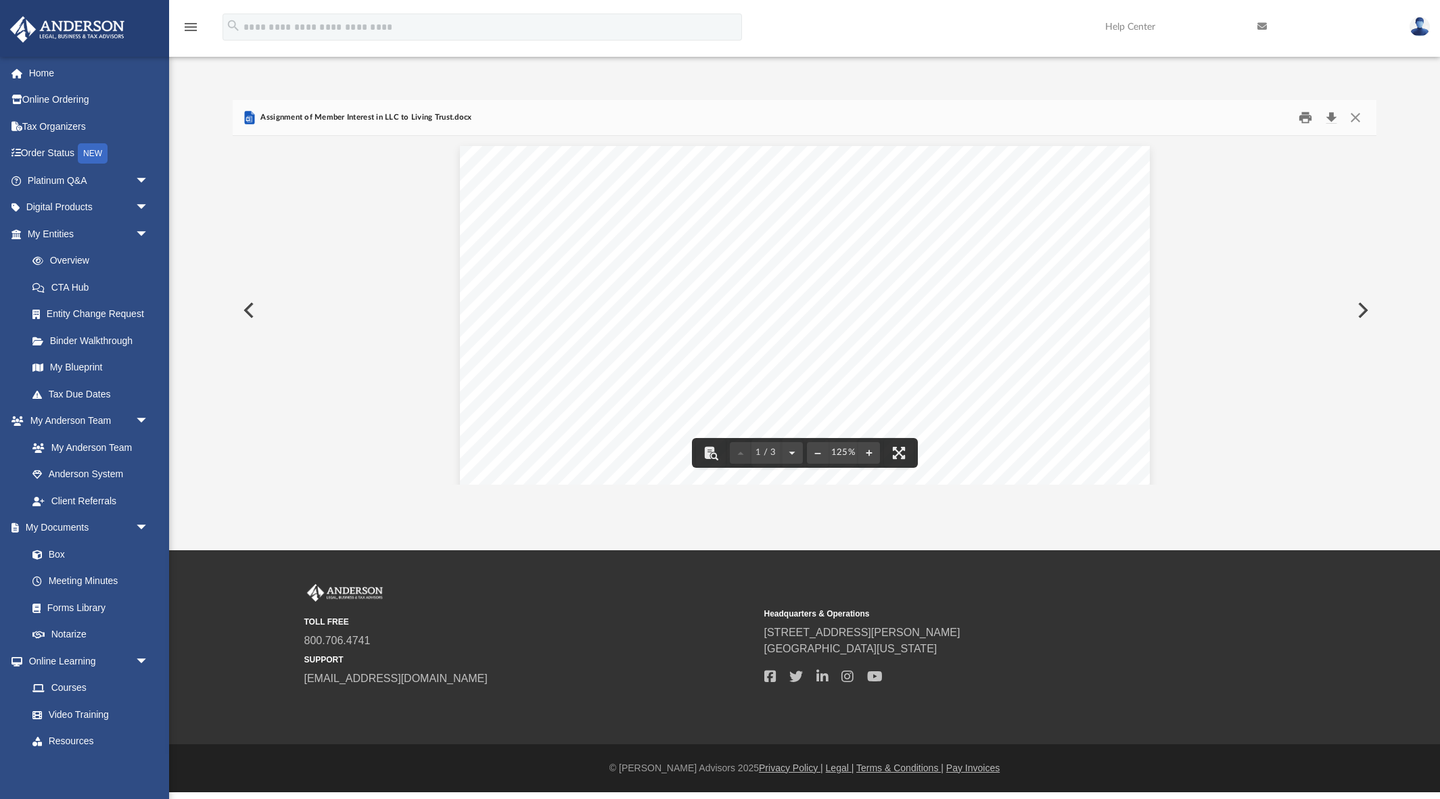
drag, startPoint x: 1328, startPoint y: 116, endPoint x: 1307, endPoint y: 118, distance: 21.8
click at [1328, 116] on button "Download" at bounding box center [1331, 118] width 24 height 21
click at [248, 312] on button "Preview" at bounding box center [248, 310] width 30 height 38
click at [1357, 313] on button "Preview" at bounding box center [1362, 310] width 30 height 38
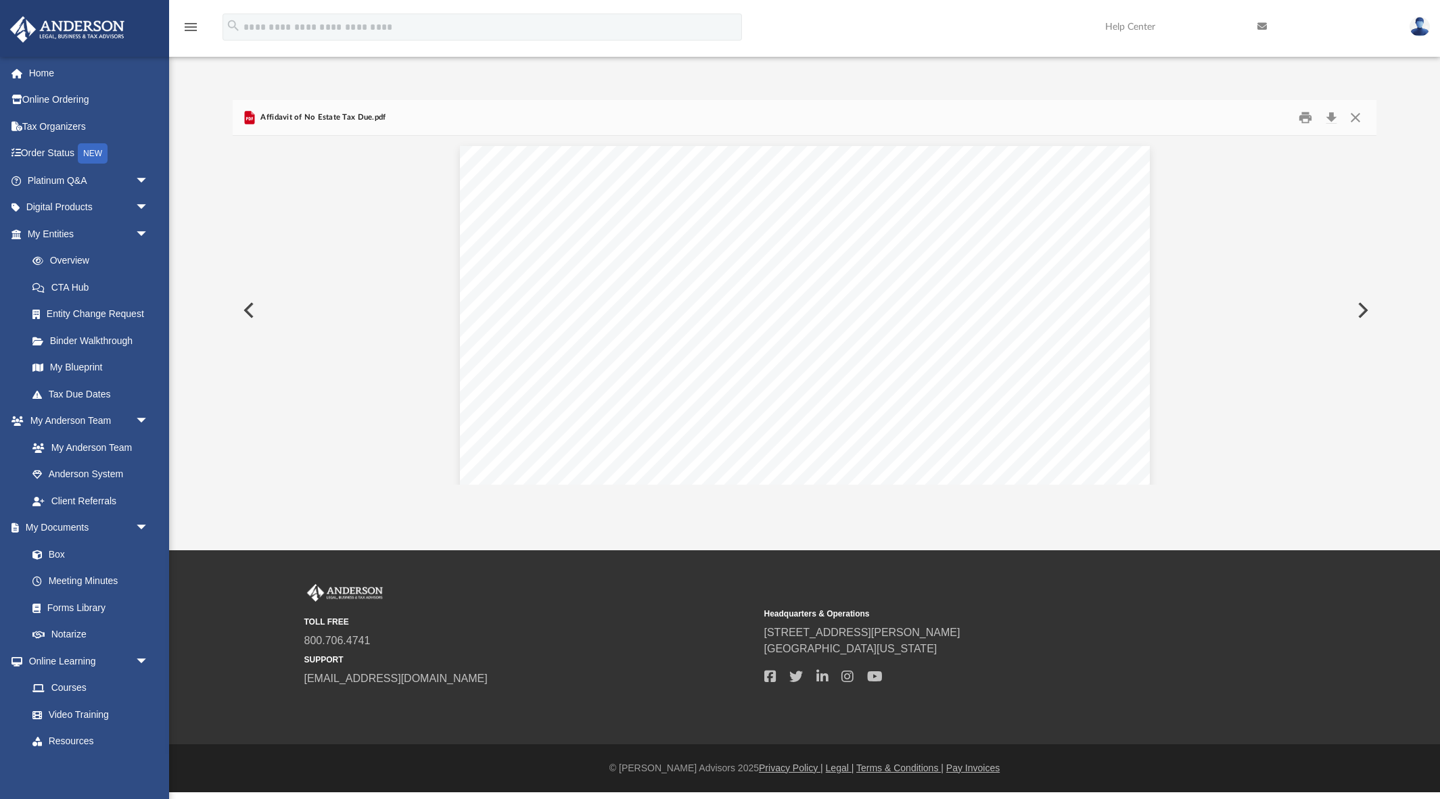
click at [1357, 313] on button "Preview" at bounding box center [1362, 310] width 30 height 38
click at [1333, 115] on button "Download" at bounding box center [1331, 118] width 24 height 21
click at [194, 30] on icon "menu" at bounding box center [191, 27] width 16 height 16
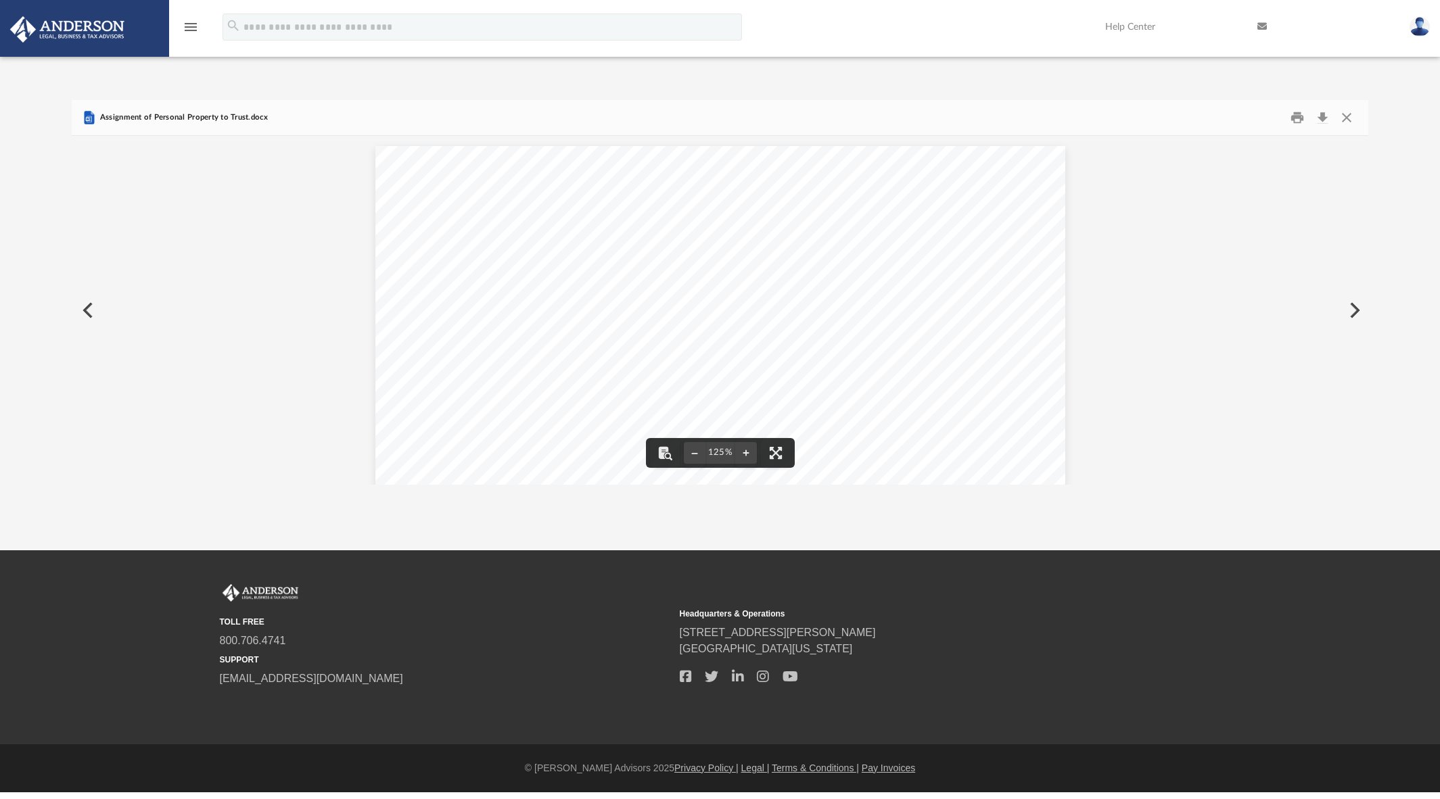
scroll to position [307, 1296]
click at [194, 30] on icon "menu" at bounding box center [191, 27] width 16 height 16
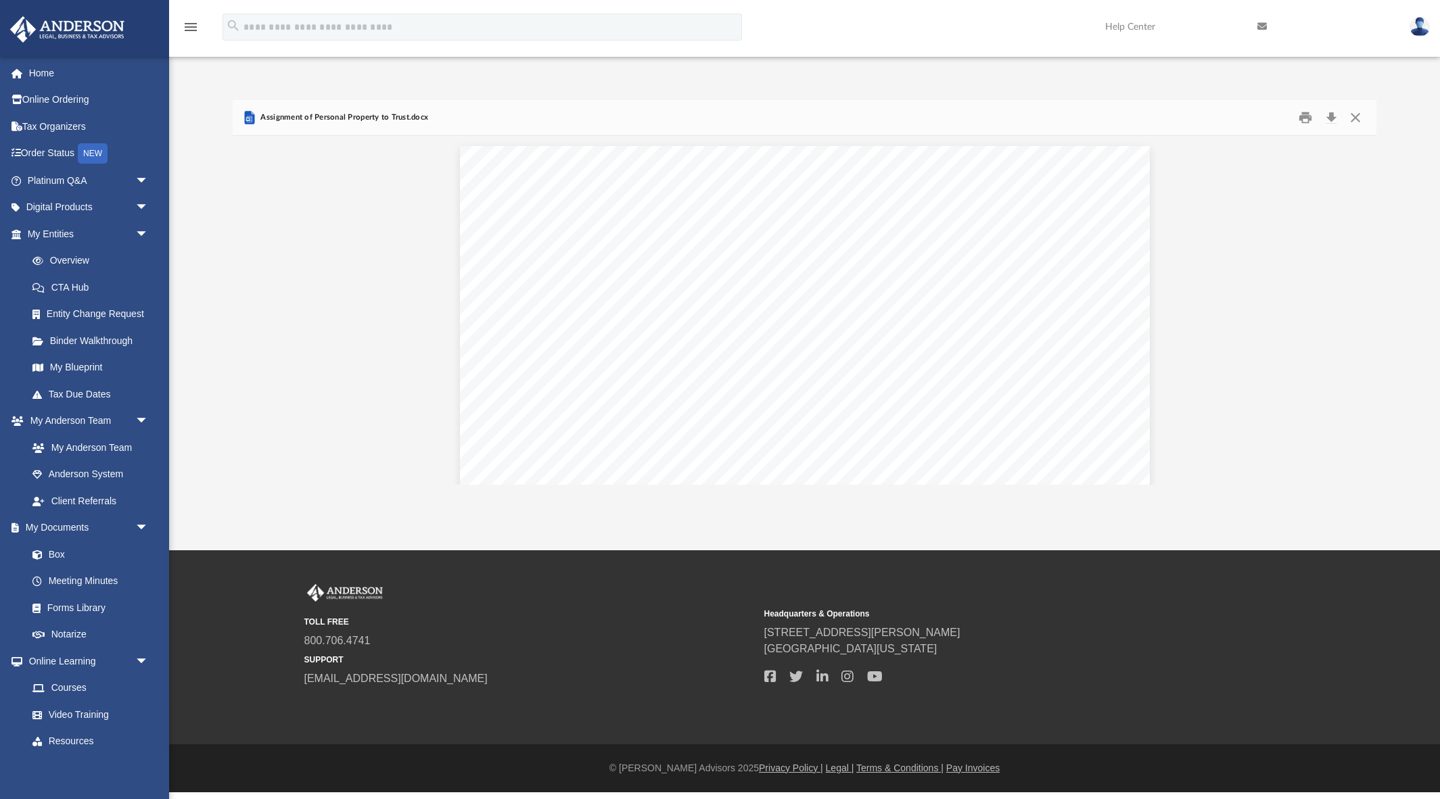
scroll to position [1, 1]
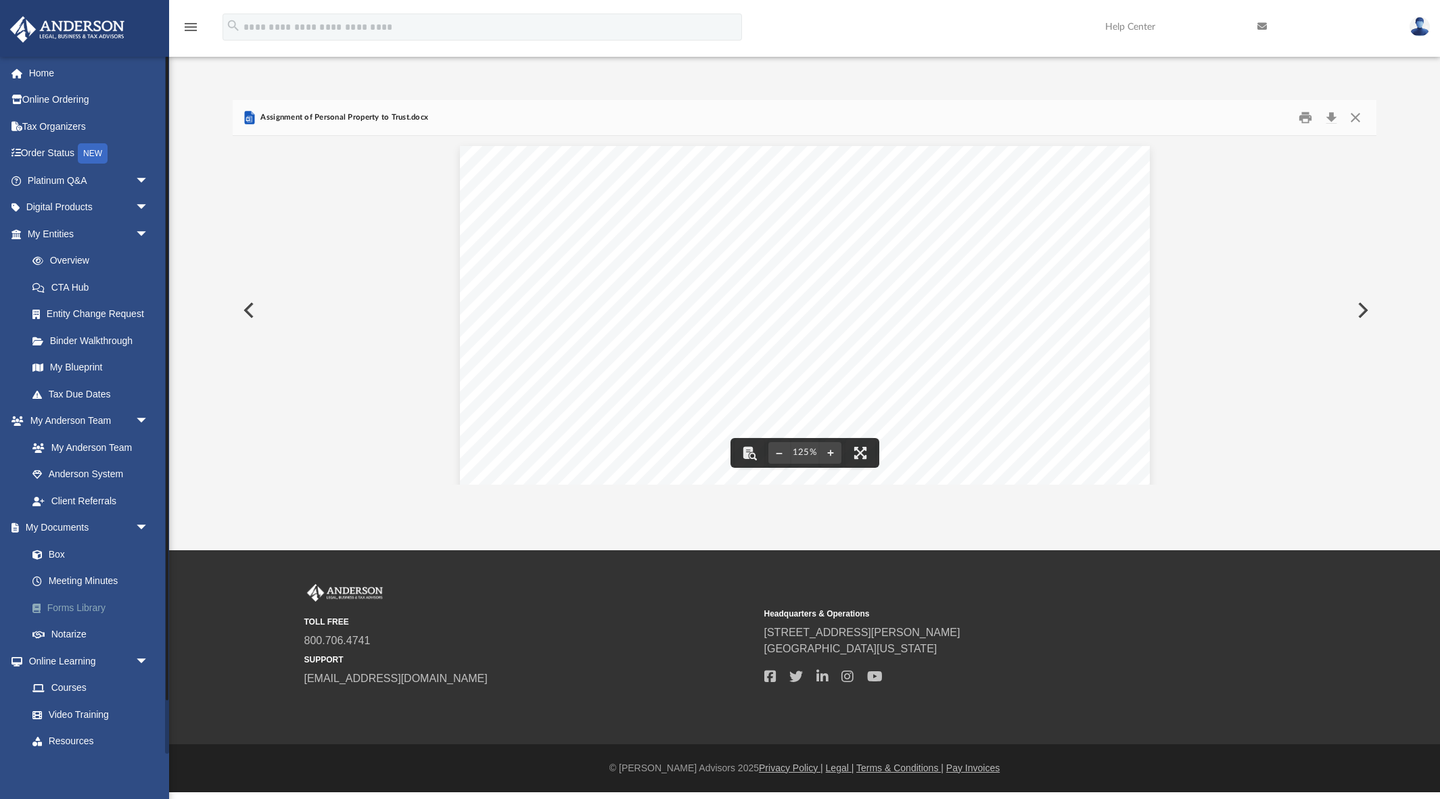
drag, startPoint x: 91, startPoint y: 612, endPoint x: 131, endPoint y: 613, distance: 39.9
click at [92, 612] on link "Forms Library" at bounding box center [94, 607] width 150 height 27
click at [74, 614] on link "Forms Library" at bounding box center [94, 607] width 150 height 27
click at [78, 607] on link "Forms Library" at bounding box center [94, 607] width 150 height 27
click at [72, 607] on link "Forms Library" at bounding box center [94, 607] width 150 height 27
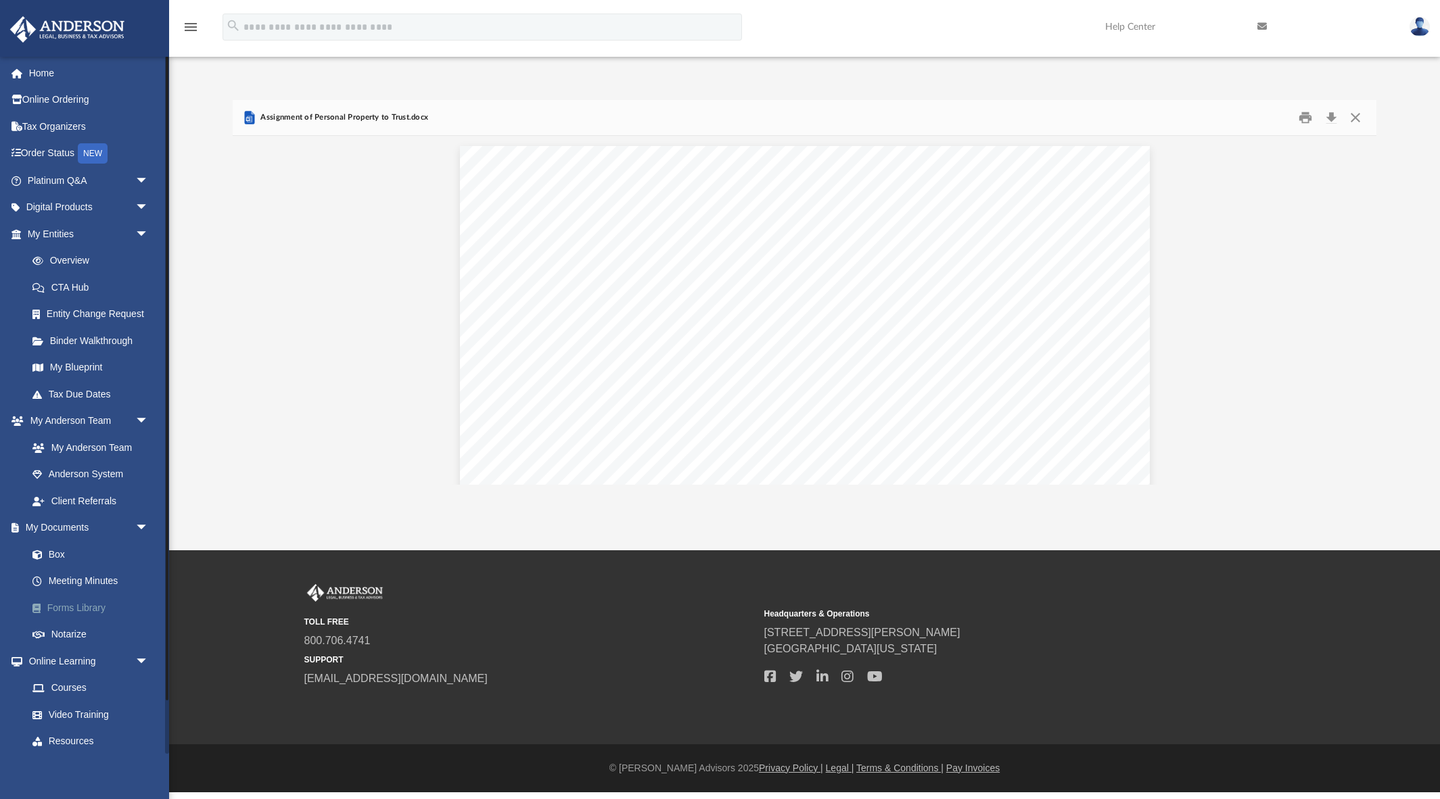
click at [72, 607] on link "Forms Library" at bounding box center [94, 607] width 150 height 27
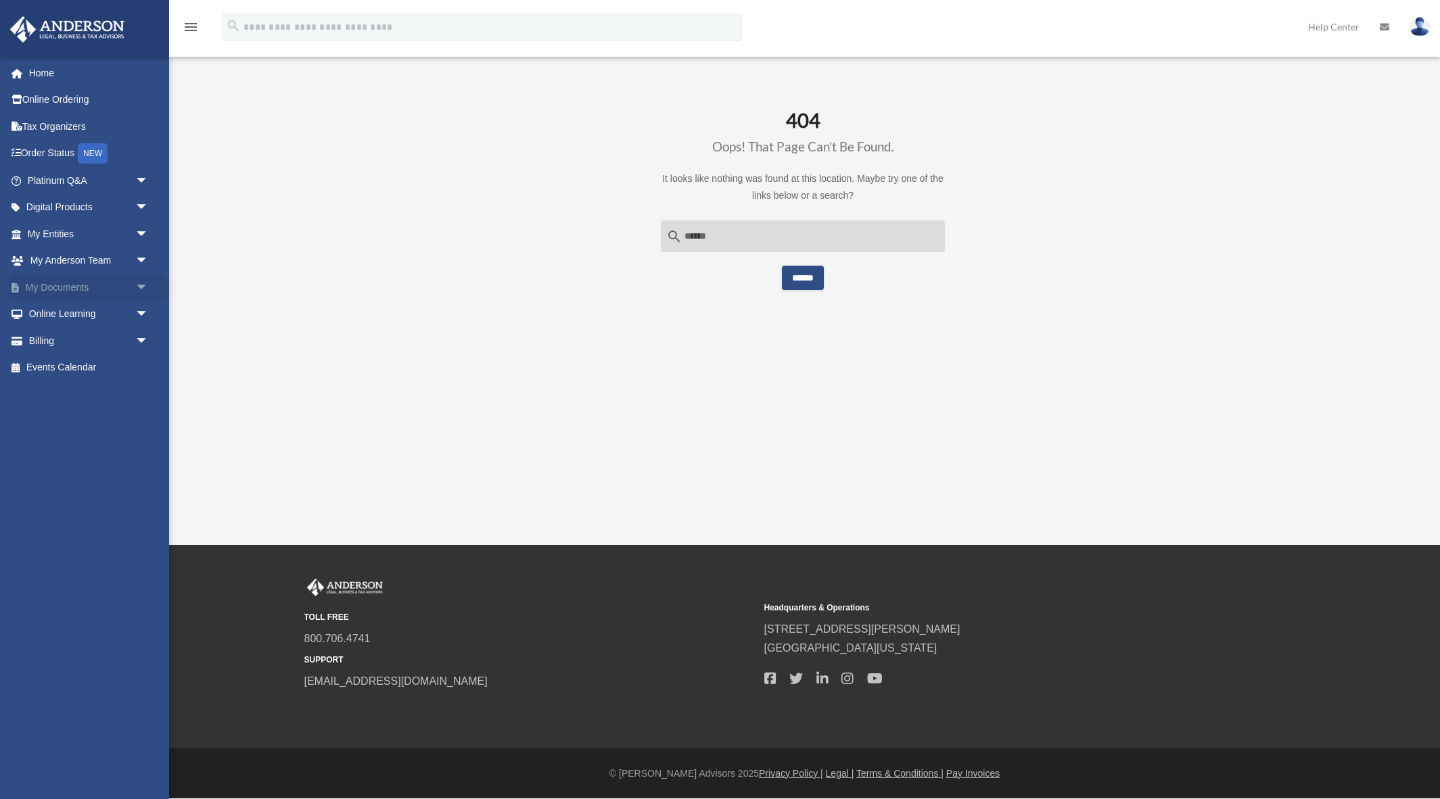
click at [135, 282] on span "arrow_drop_down" at bounding box center [148, 288] width 27 height 28
drag, startPoint x: 74, startPoint y: 370, endPoint x: 241, endPoint y: 369, distance: 167.1
click at [74, 370] on link "Forms Library" at bounding box center [94, 367] width 150 height 27
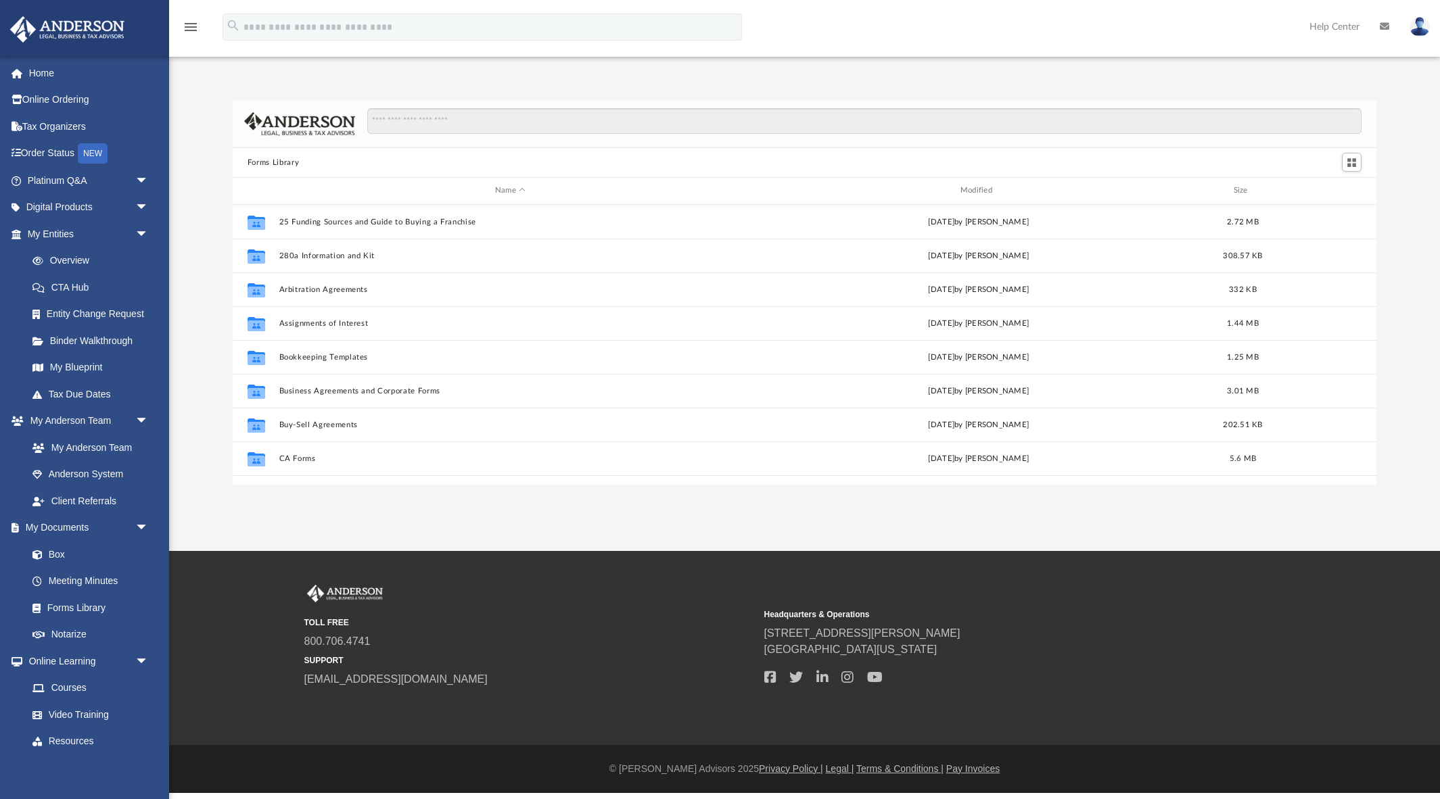
scroll to position [307, 1144]
